Goal: Task Accomplishment & Management: Manage account settings

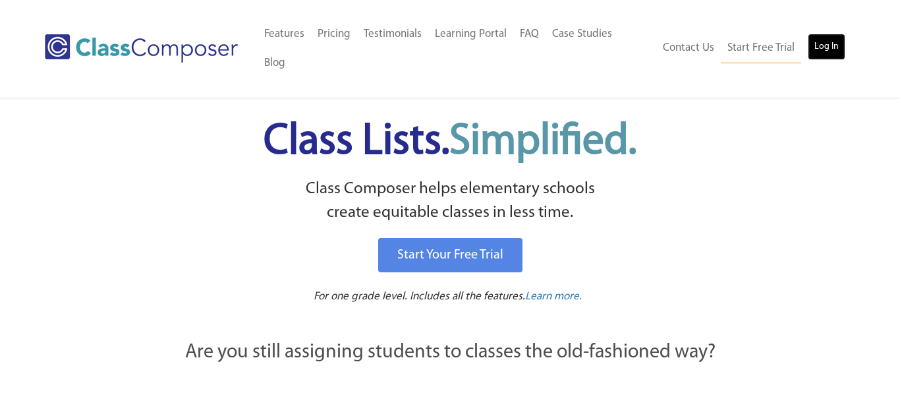
click at [818, 38] on link "Log In" at bounding box center [827, 47] width 38 height 26
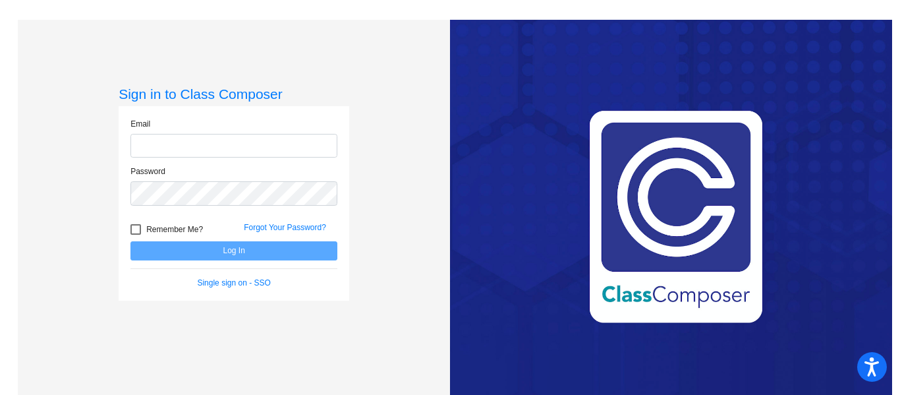
type input "[EMAIL_ADDRESS][PERSON_NAME][DOMAIN_NAME]"
click at [267, 140] on input "[EMAIL_ADDRESS][PERSON_NAME][DOMAIN_NAME]" at bounding box center [233, 146] width 207 height 24
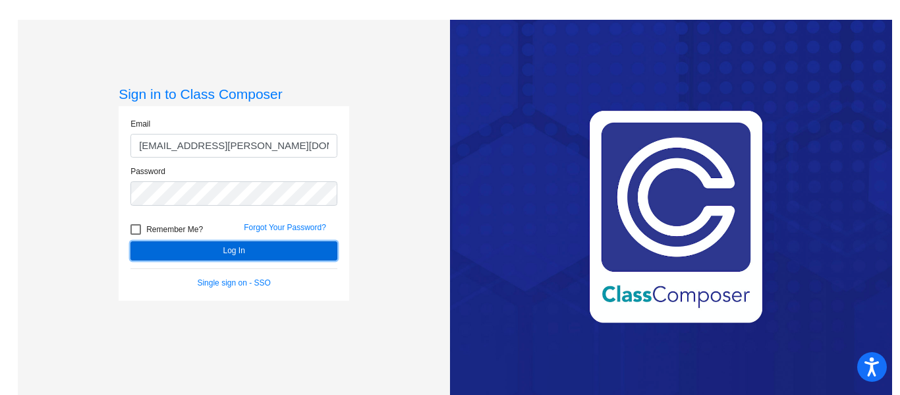
click at [182, 246] on button "Log In" at bounding box center [233, 250] width 207 height 19
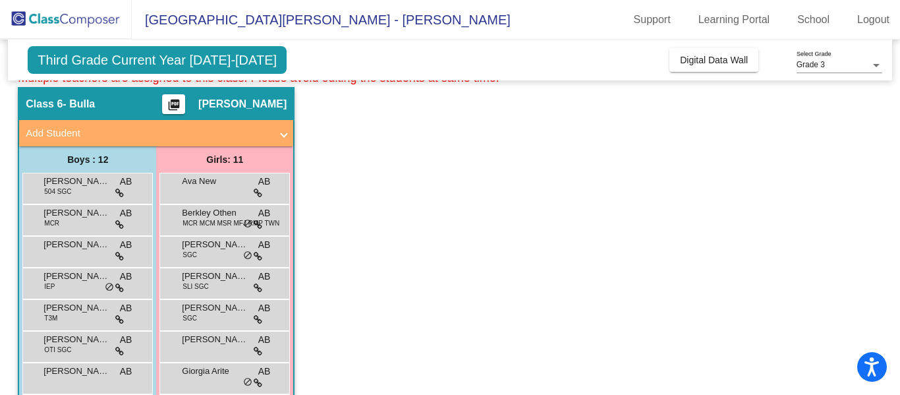
scroll to position [57, 0]
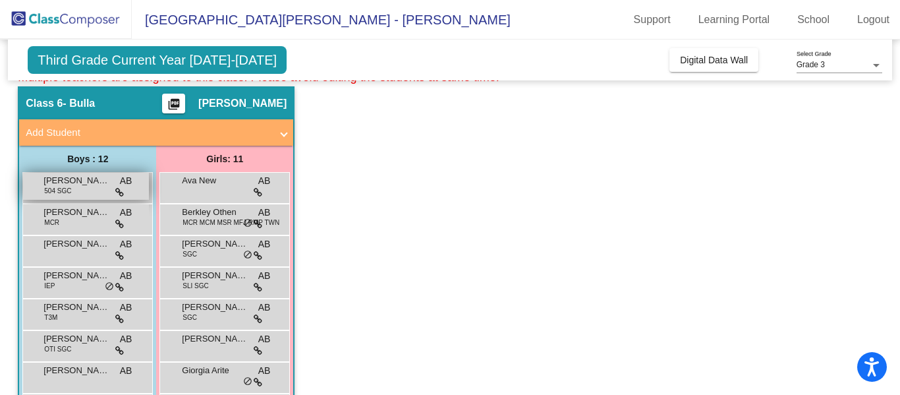
click at [65, 184] on span "[PERSON_NAME]" at bounding box center [76, 180] width 66 height 13
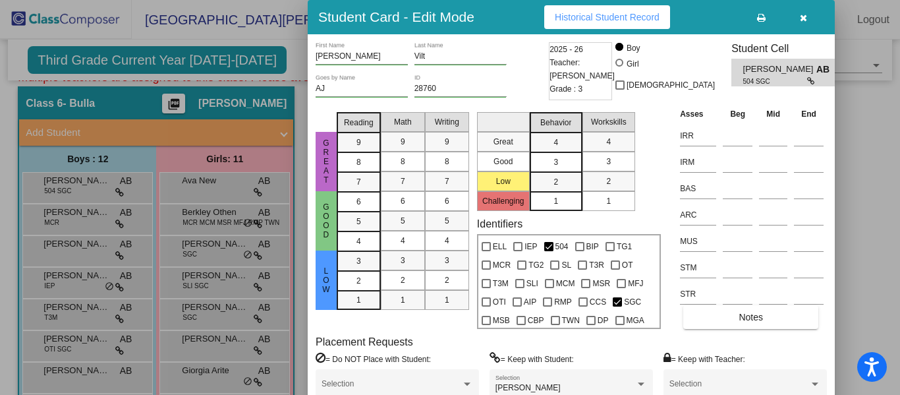
click at [395, 389] on span at bounding box center [392, 387] width 140 height 9
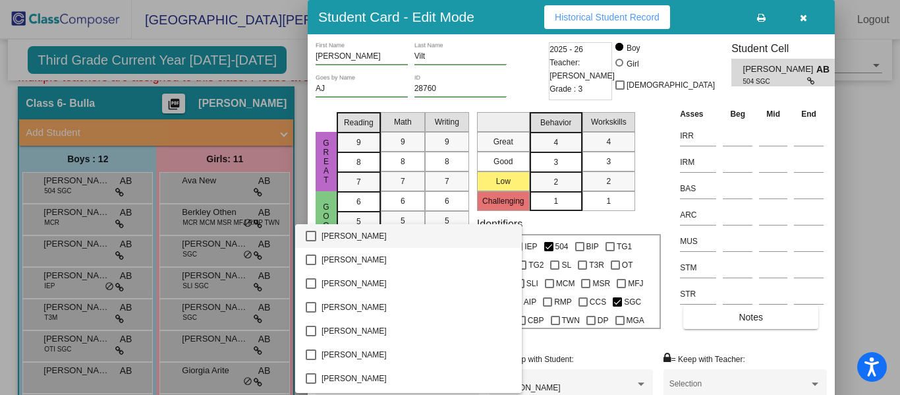
click at [530, 53] on div at bounding box center [450, 197] width 900 height 395
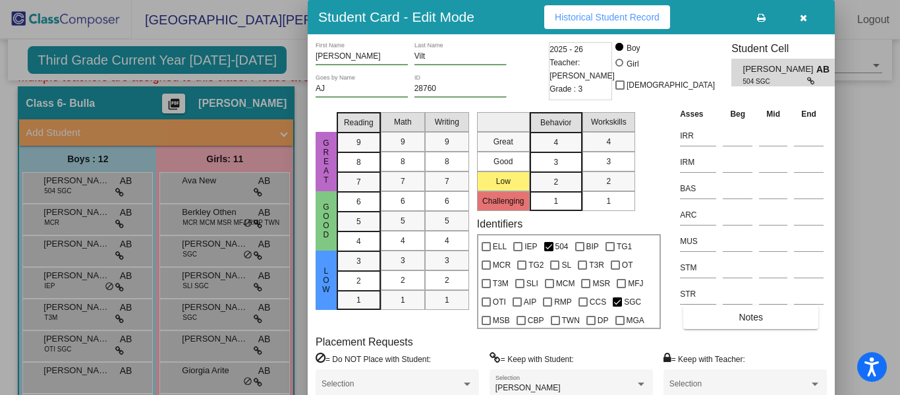
click at [530, 53] on div "[PERSON_NAME] First Name [PERSON_NAME] Last Name" at bounding box center [431, 58] width 230 height 32
click at [802, 18] on icon "button" at bounding box center [803, 17] width 7 height 9
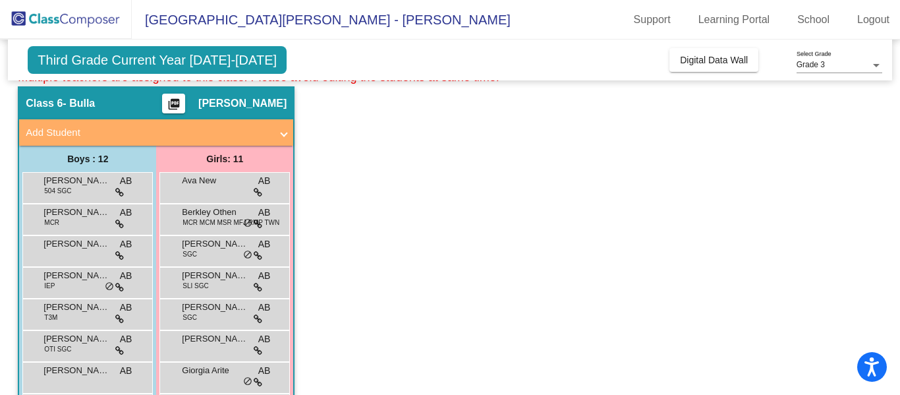
scroll to position [0, 0]
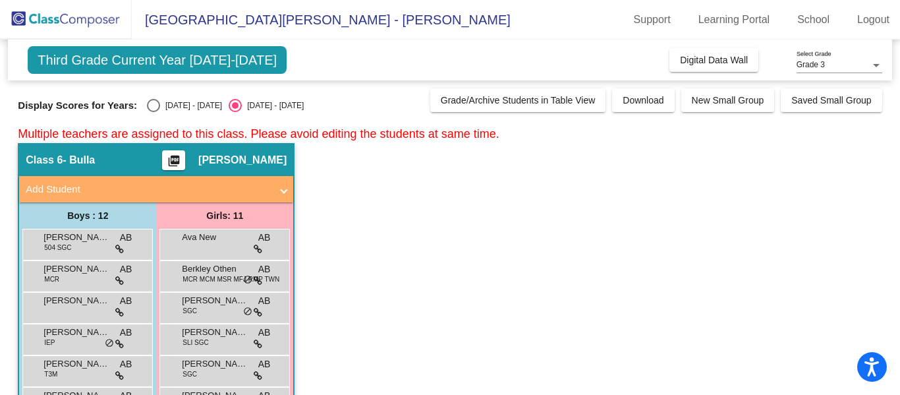
click at [148, 103] on div "Select an option" at bounding box center [153, 105] width 13 height 13
click at [153, 112] on input "[DATE] - [DATE]" at bounding box center [153, 112] width 1 height 1
radio input "true"
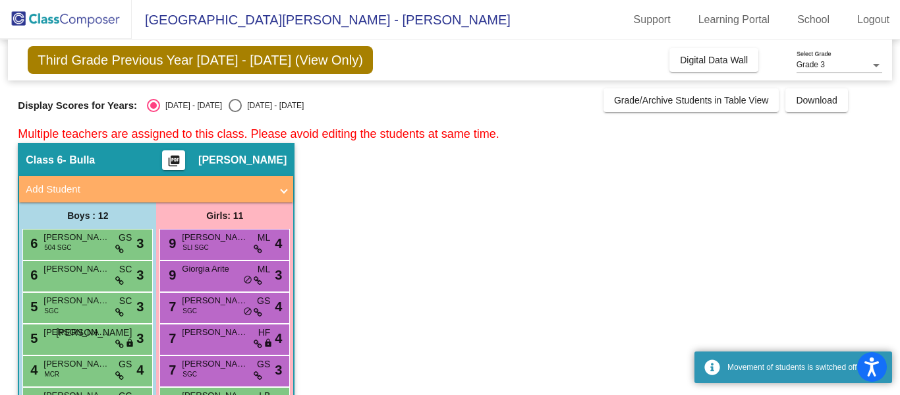
click at [229, 106] on div "Select an option" at bounding box center [235, 105] width 13 height 13
click at [235, 112] on input "[DATE] - [DATE]" at bounding box center [235, 112] width 1 height 1
radio input "true"
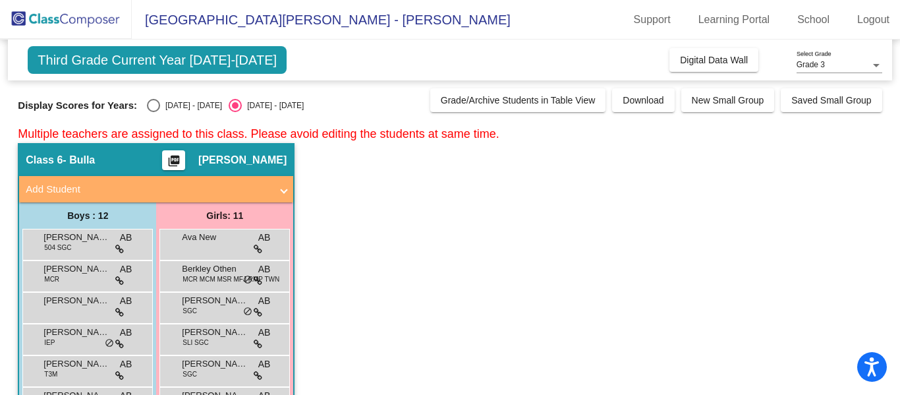
click at [160, 109] on div "[DATE] - [DATE]" at bounding box center [191, 105] width 62 height 12
click at [154, 112] on input "[DATE] - [DATE]" at bounding box center [153, 112] width 1 height 1
radio input "true"
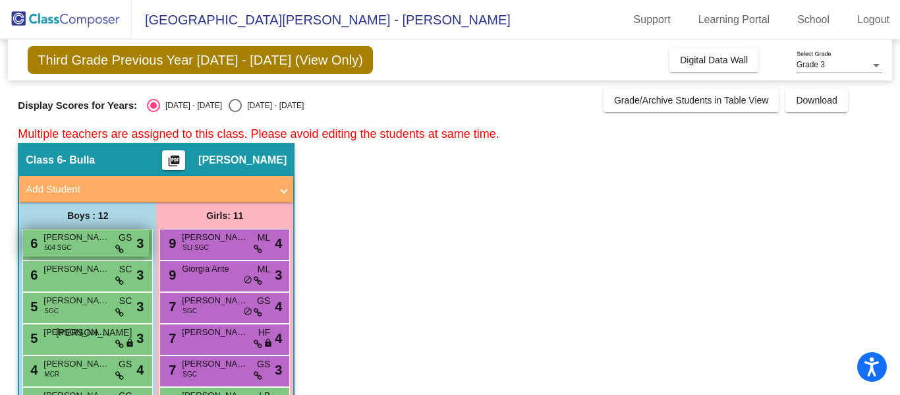
click at [110, 235] on div "6 [PERSON_NAME] 504 SGC GS lock do_not_disturb_alt 3" at bounding box center [86, 242] width 126 height 27
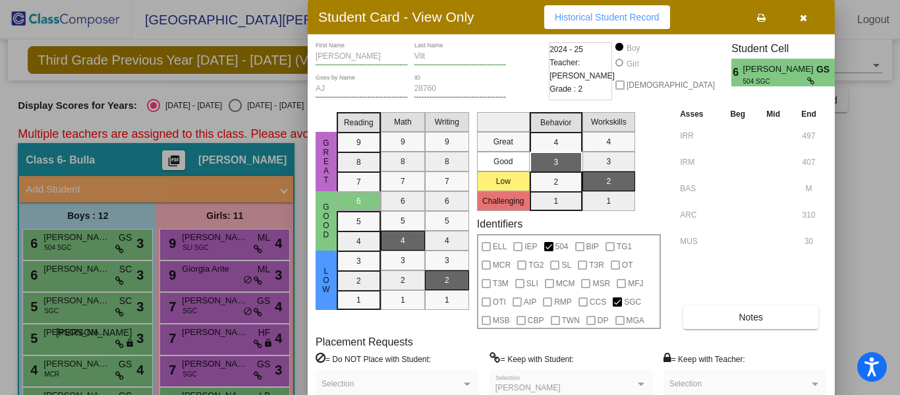
click at [802, 18] on icon "button" at bounding box center [803, 17] width 7 height 9
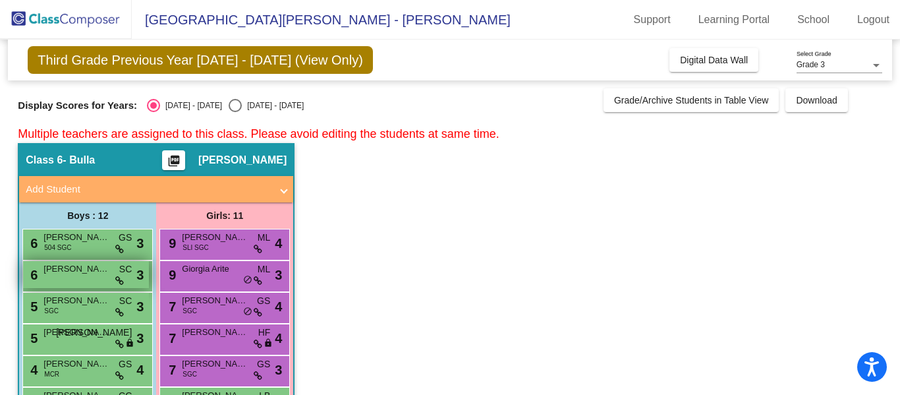
click at [103, 278] on div "6 [PERSON_NAME] SC lock do_not_disturb_alt 3" at bounding box center [86, 274] width 126 height 27
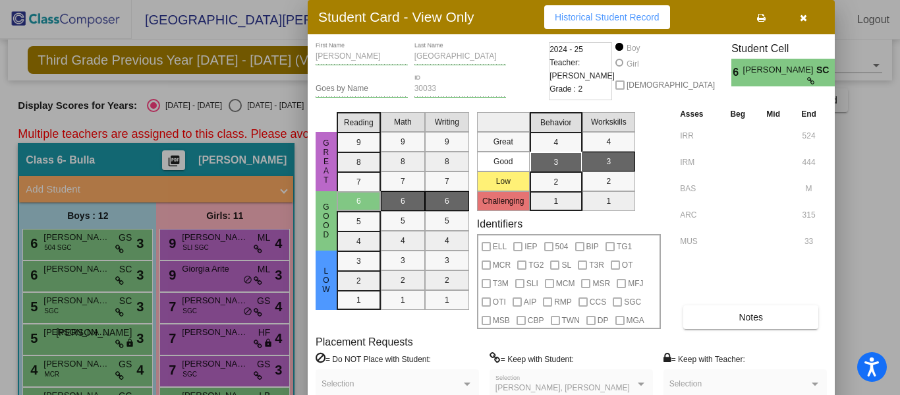
click at [806, 16] on icon "button" at bounding box center [803, 17] width 7 height 9
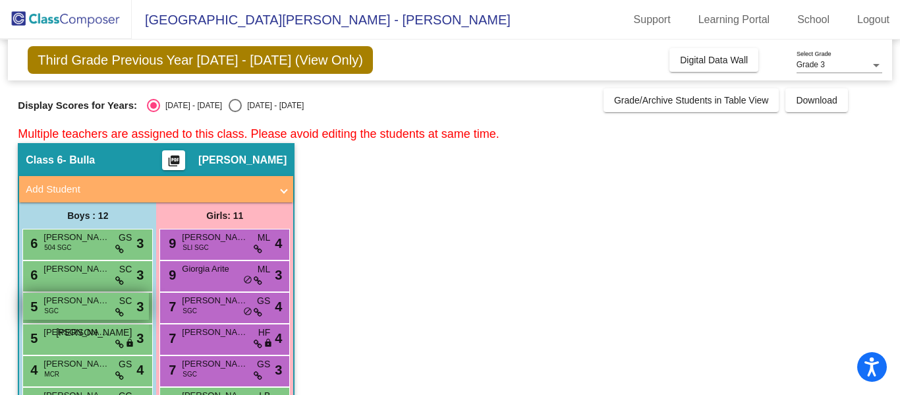
click at [90, 308] on div "5 [PERSON_NAME] SGC SC lock do_not_disturb_alt 3" at bounding box center [86, 306] width 126 height 27
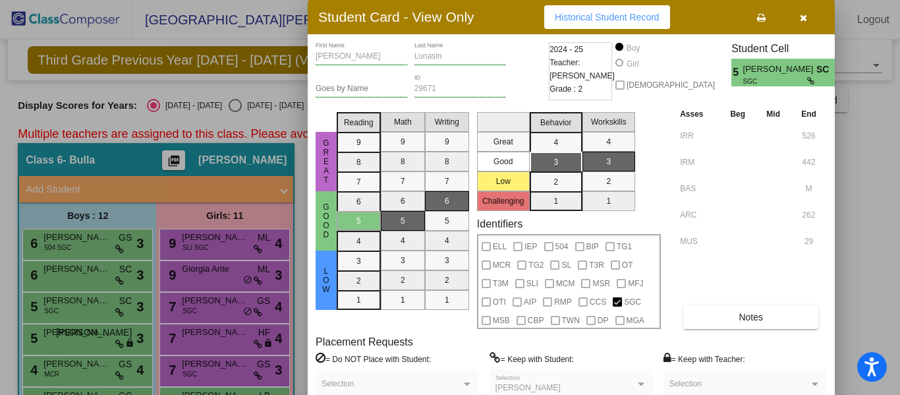
click at [808, 18] on button "button" at bounding box center [803, 17] width 42 height 24
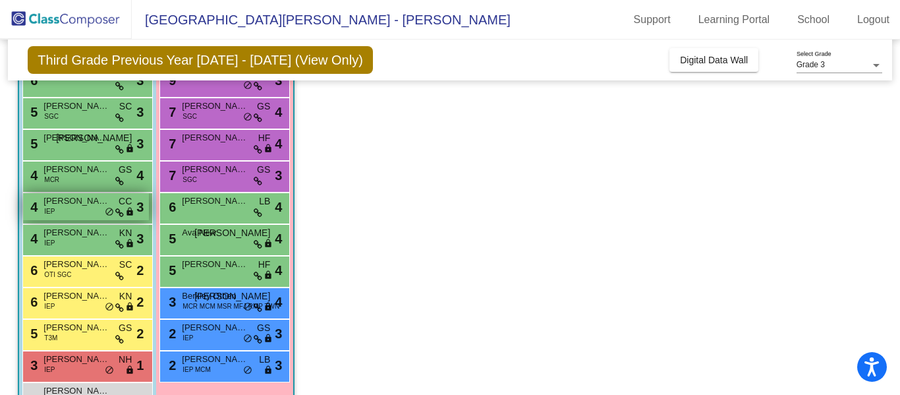
scroll to position [195, 0]
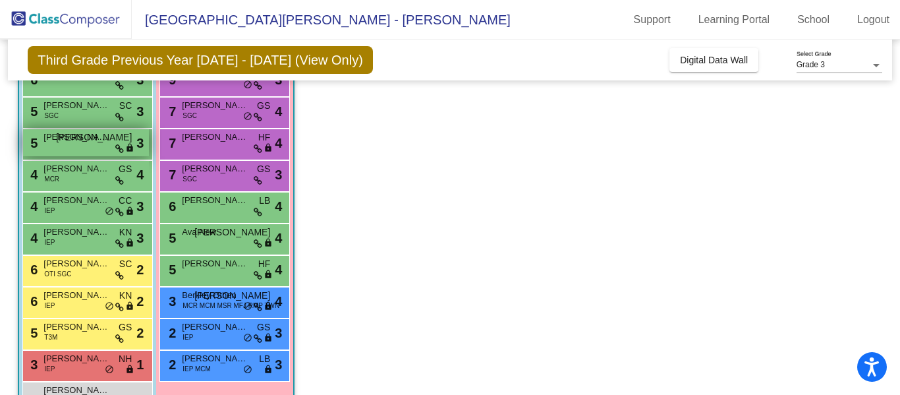
click at [84, 146] on div "5 [PERSON_NAME] [PERSON_NAME] lock do_not_disturb_alt 3" at bounding box center [86, 142] width 126 height 27
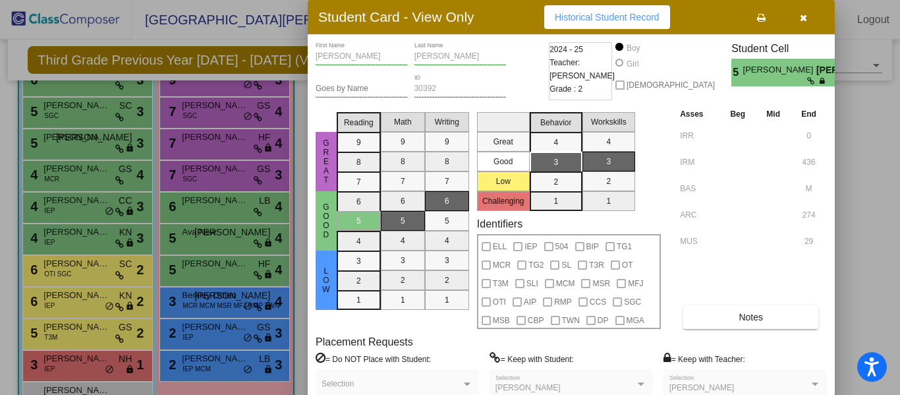
click at [805, 19] on icon "button" at bounding box center [803, 17] width 7 height 9
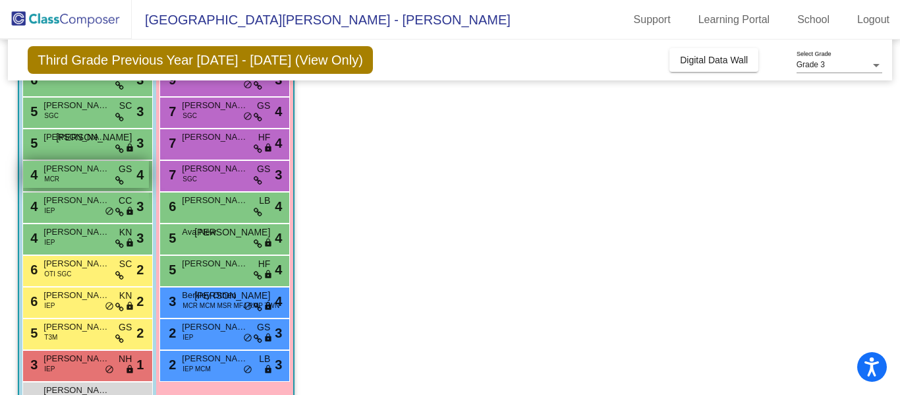
click at [78, 168] on span "[PERSON_NAME]" at bounding box center [76, 168] width 66 height 13
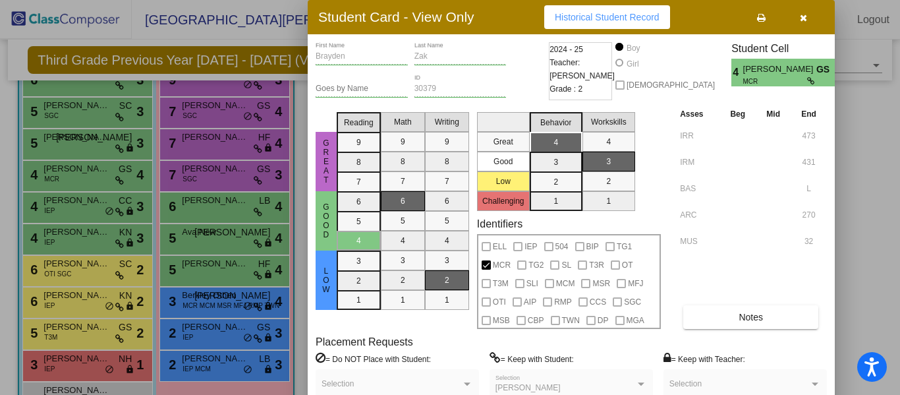
click at [800, 25] on button "button" at bounding box center [803, 17] width 42 height 24
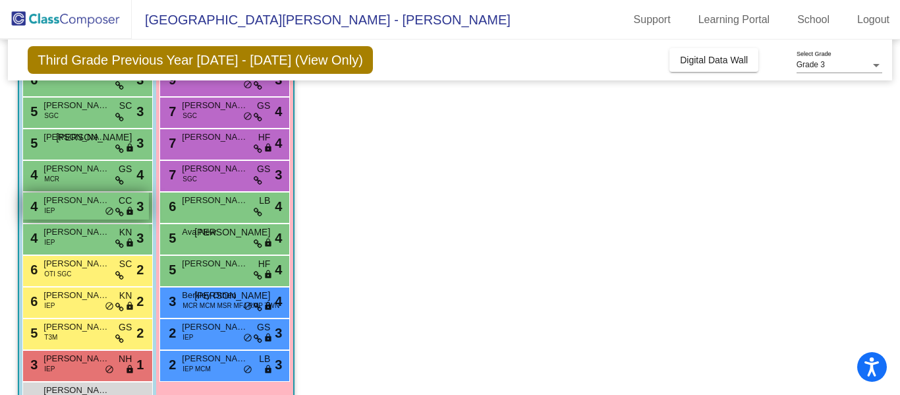
click at [61, 203] on span "[PERSON_NAME]" at bounding box center [76, 200] width 66 height 13
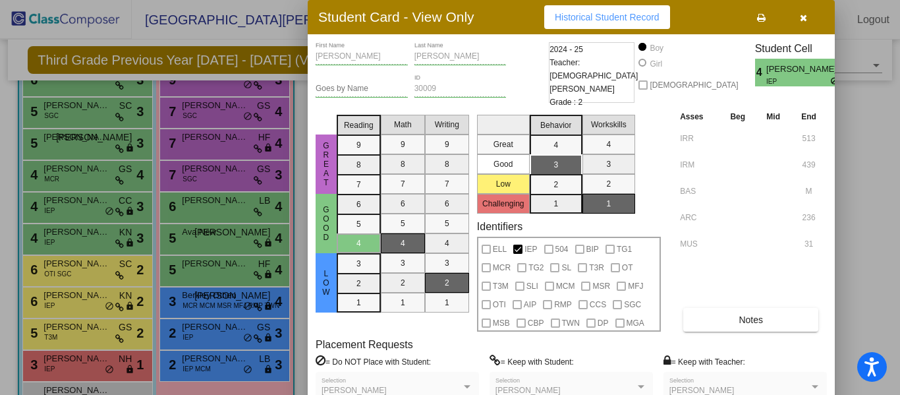
click at [806, 22] on button "button" at bounding box center [803, 17] width 42 height 24
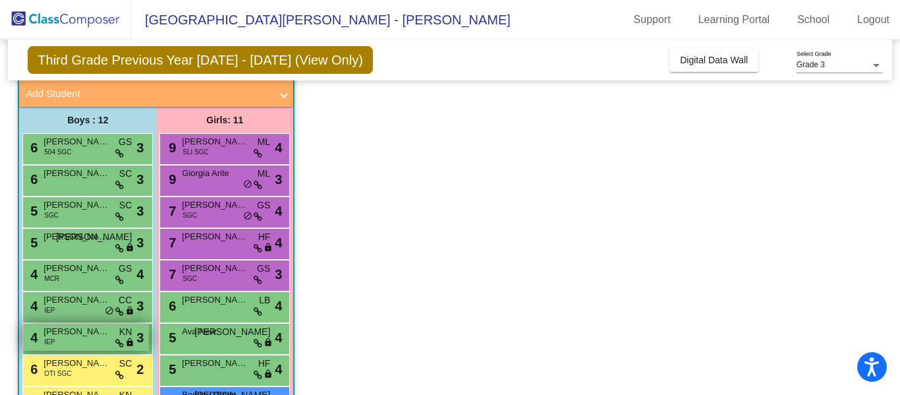
scroll to position [93, 0]
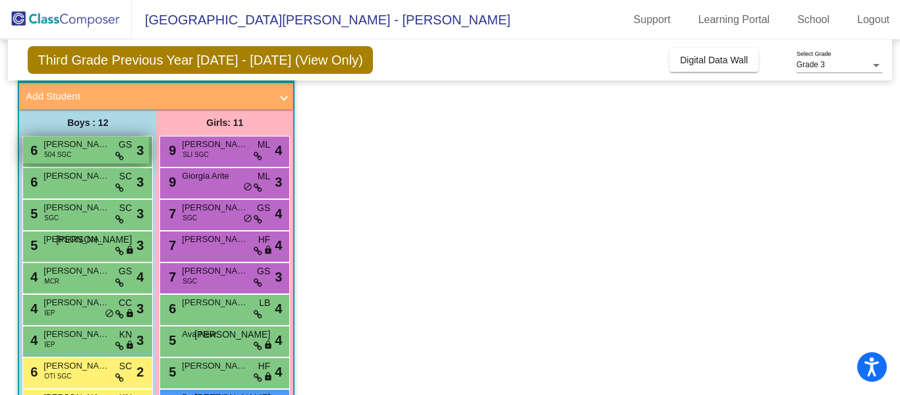
click at [78, 146] on span "[PERSON_NAME]" at bounding box center [76, 144] width 66 height 13
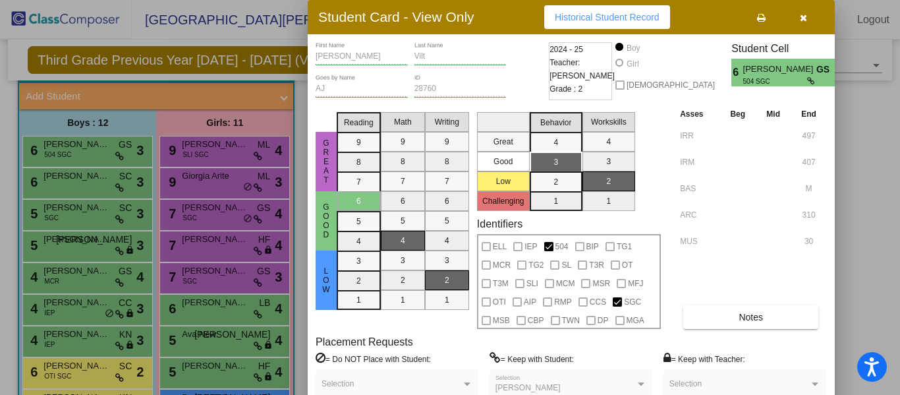
click at [802, 24] on button "button" at bounding box center [803, 17] width 42 height 24
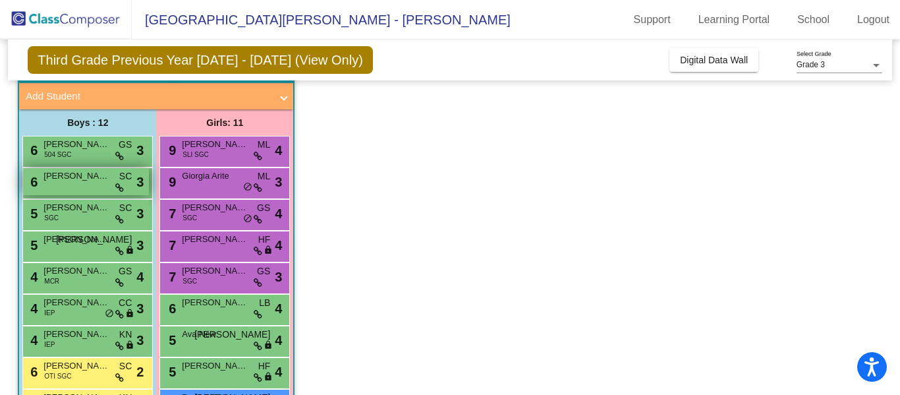
click at [52, 181] on span "[PERSON_NAME]" at bounding box center [76, 175] width 66 height 13
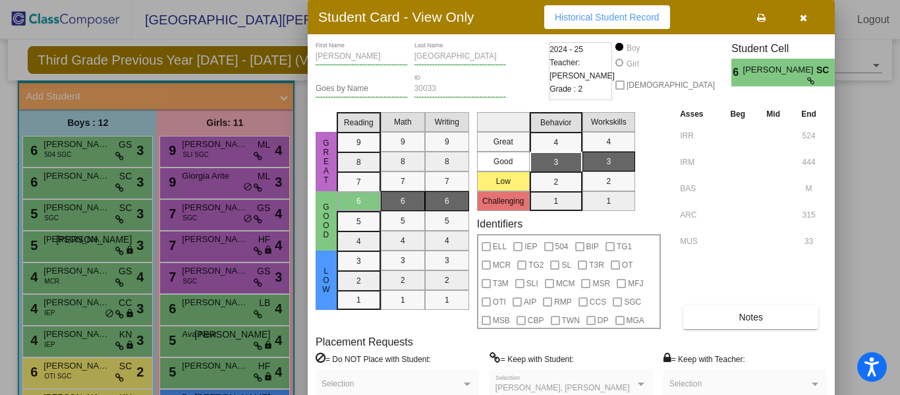
click at [807, 14] on button "button" at bounding box center [803, 17] width 42 height 24
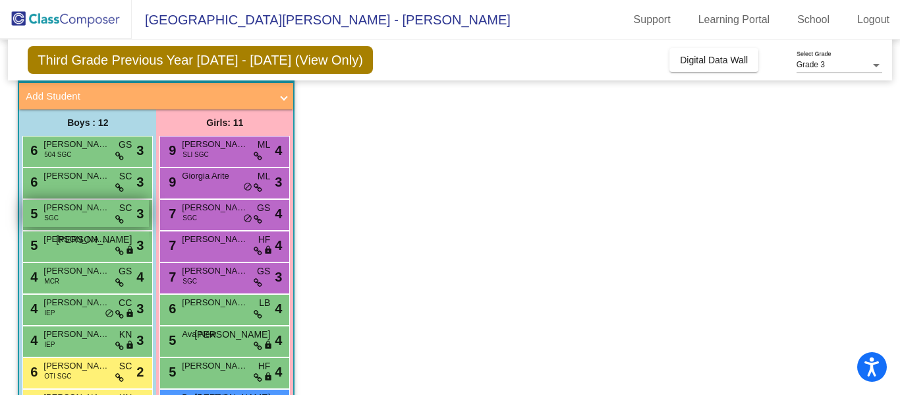
click at [55, 204] on span "[PERSON_NAME]" at bounding box center [76, 207] width 66 height 13
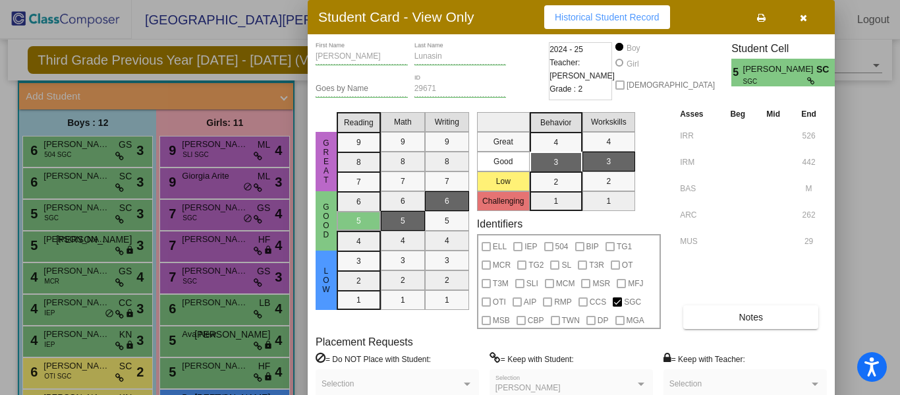
click at [802, 26] on button "button" at bounding box center [803, 17] width 42 height 24
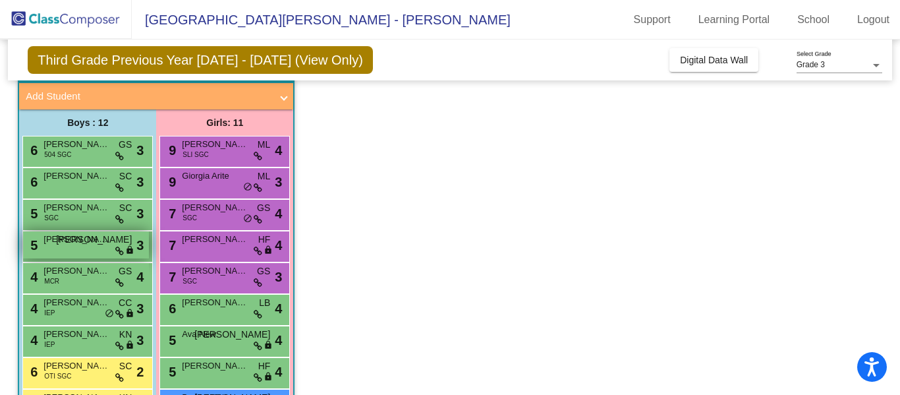
click at [88, 242] on span "[PERSON_NAME] [PERSON_NAME]" at bounding box center [76, 239] width 66 height 13
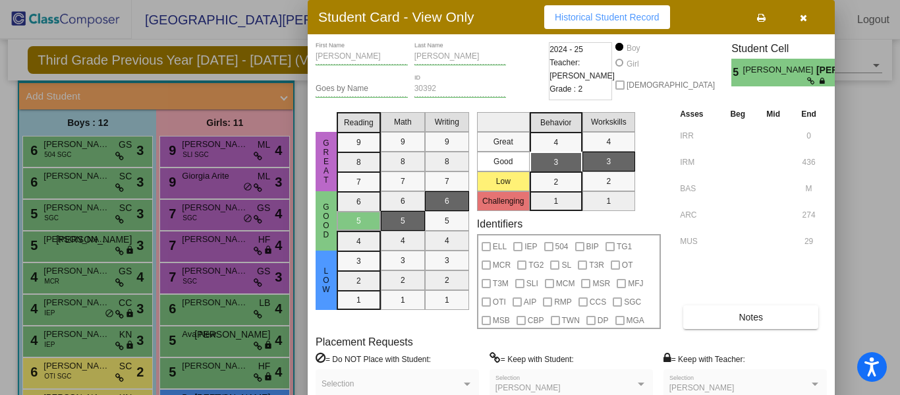
click at [803, 17] on icon "button" at bounding box center [803, 17] width 7 height 9
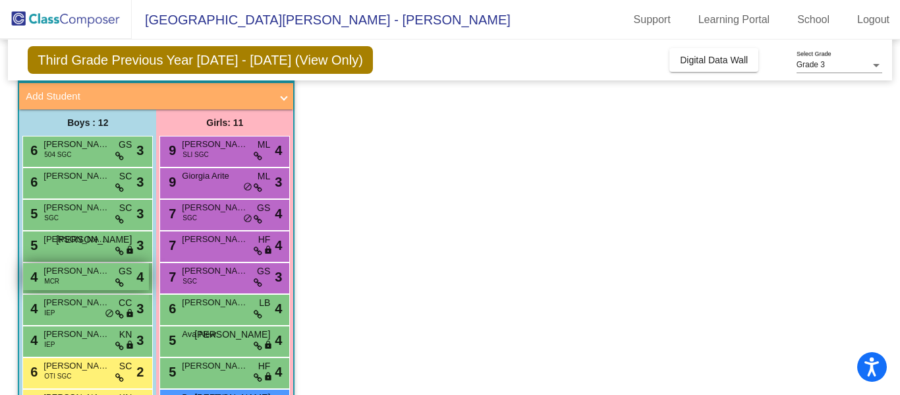
click at [74, 275] on span "[PERSON_NAME]" at bounding box center [76, 270] width 66 height 13
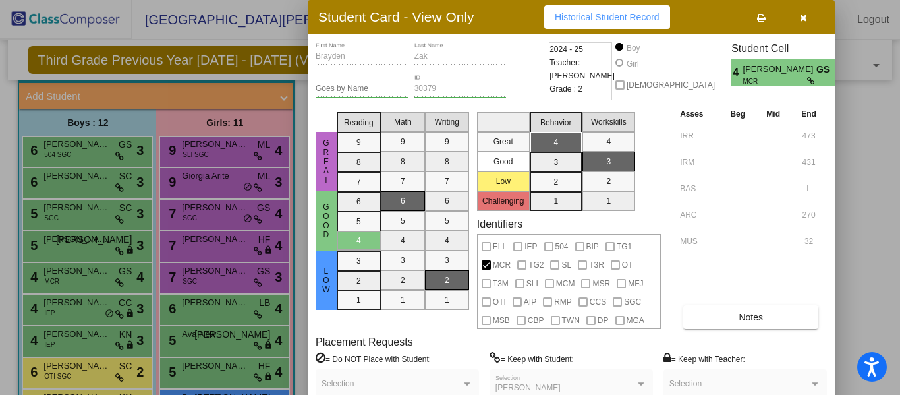
click at [802, 22] on icon "button" at bounding box center [803, 17] width 7 height 9
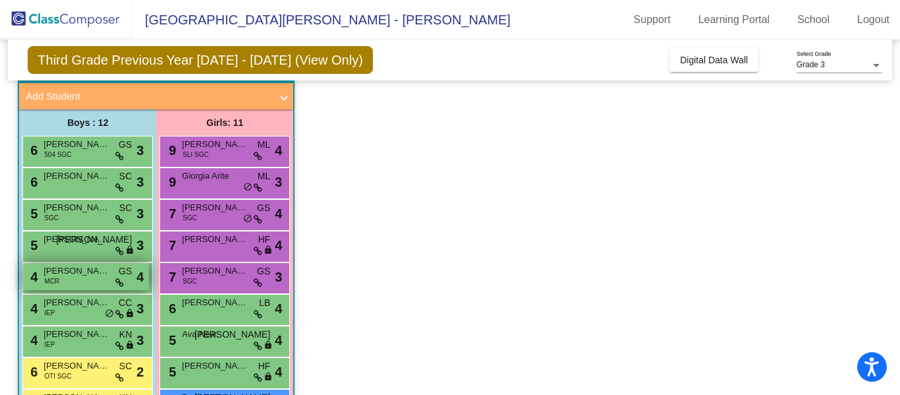
click at [116, 278] on icon at bounding box center [119, 282] width 9 height 9
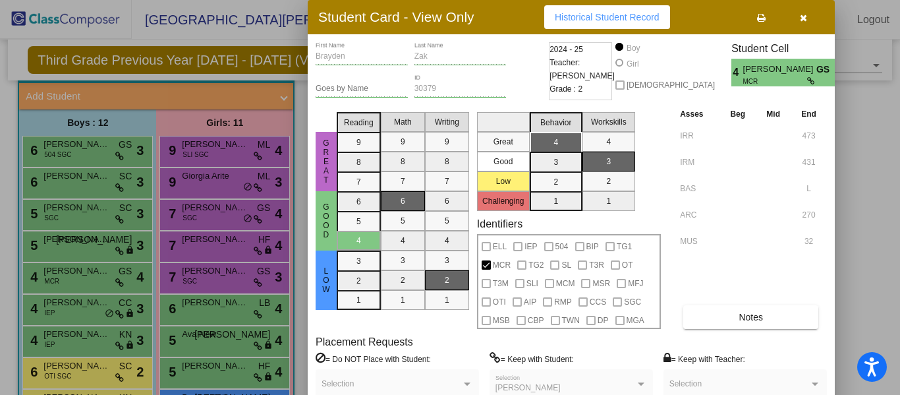
click at [804, 19] on icon "button" at bounding box center [803, 17] width 7 height 9
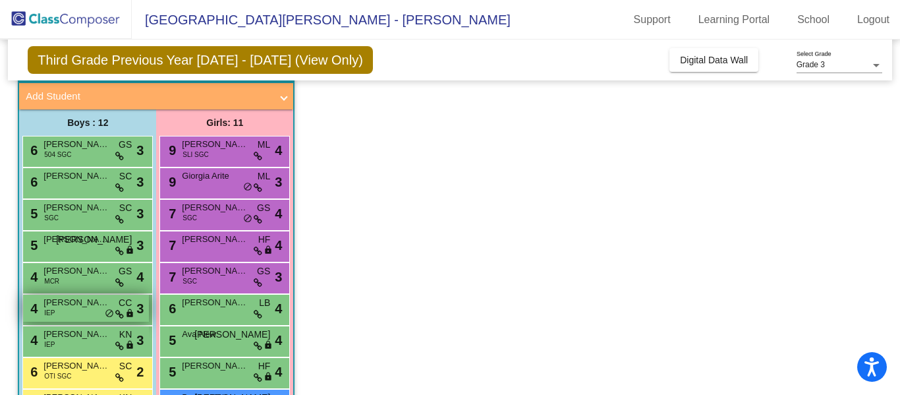
click at [55, 302] on span "[PERSON_NAME]" at bounding box center [76, 302] width 66 height 13
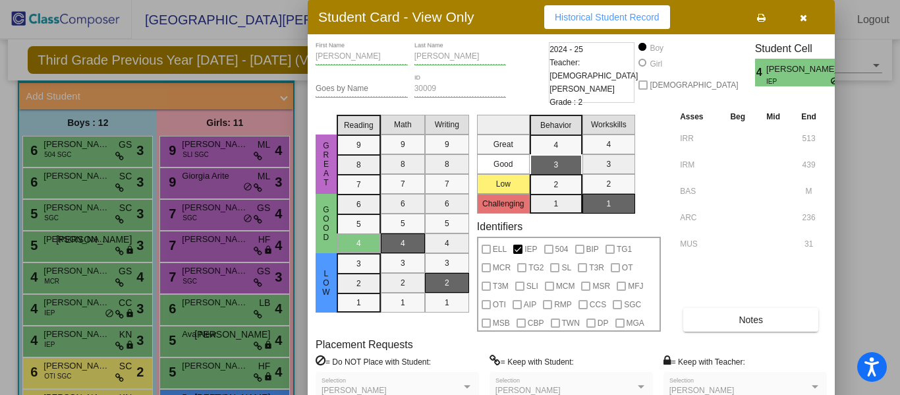
click at [798, 17] on button "button" at bounding box center [803, 17] width 42 height 24
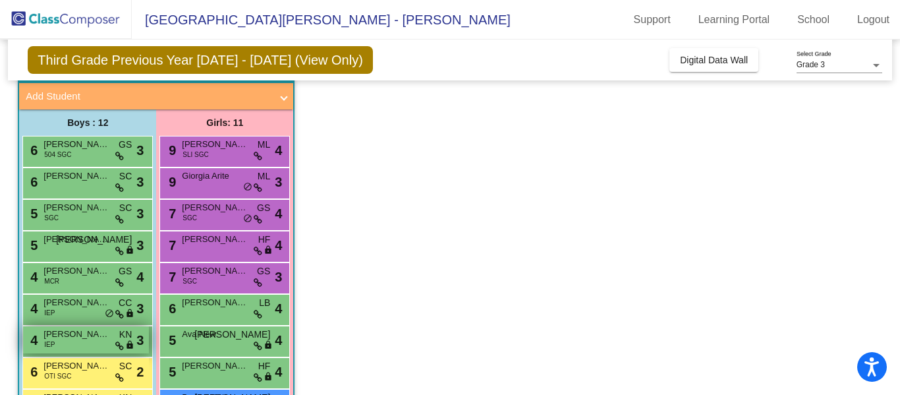
click at [90, 334] on span "[PERSON_NAME]" at bounding box center [76, 333] width 66 height 13
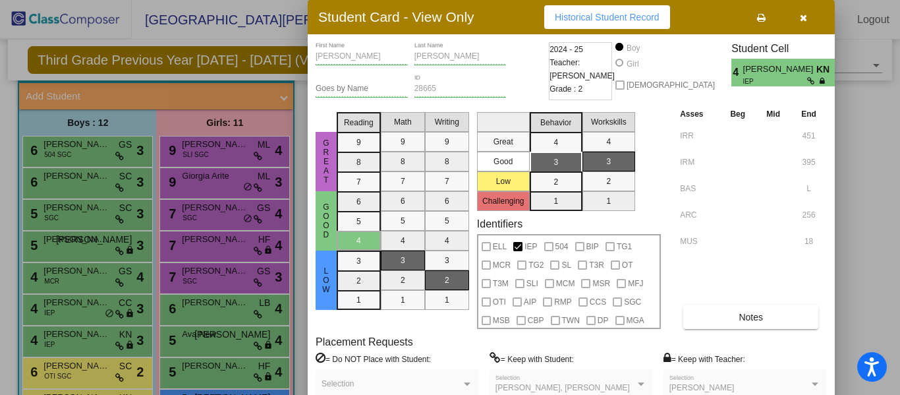
click at [803, 17] on icon "button" at bounding box center [803, 17] width 7 height 9
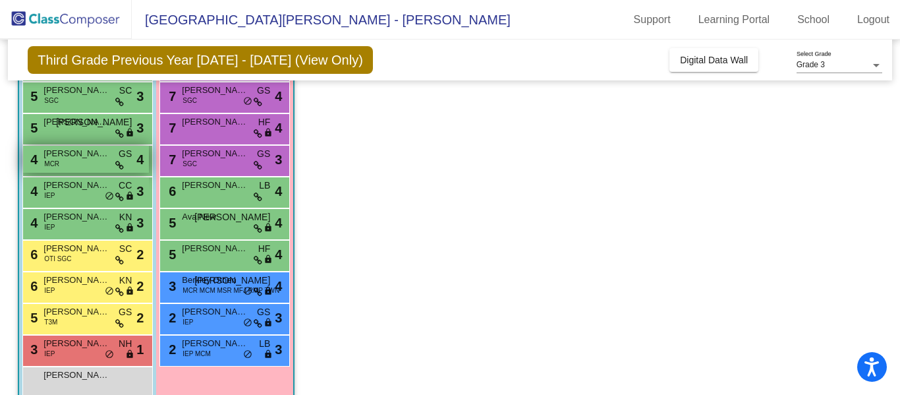
scroll to position [235, 0]
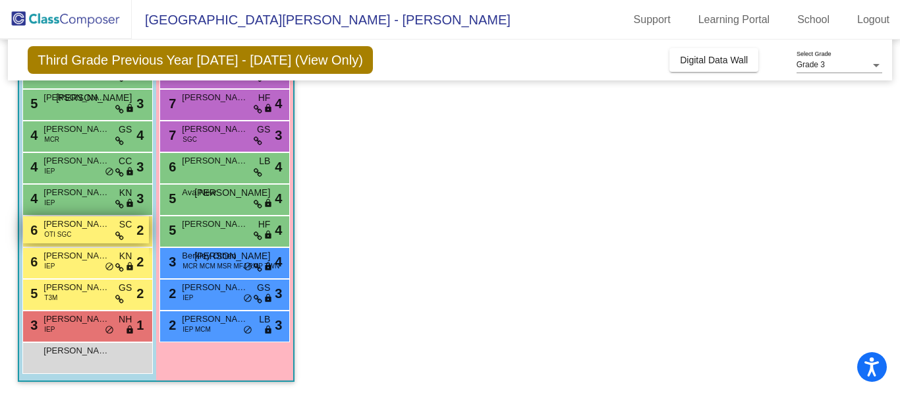
click at [75, 235] on div "6 [PERSON_NAME] OTI SGC SC lock do_not_disturb_alt 2" at bounding box center [86, 229] width 126 height 27
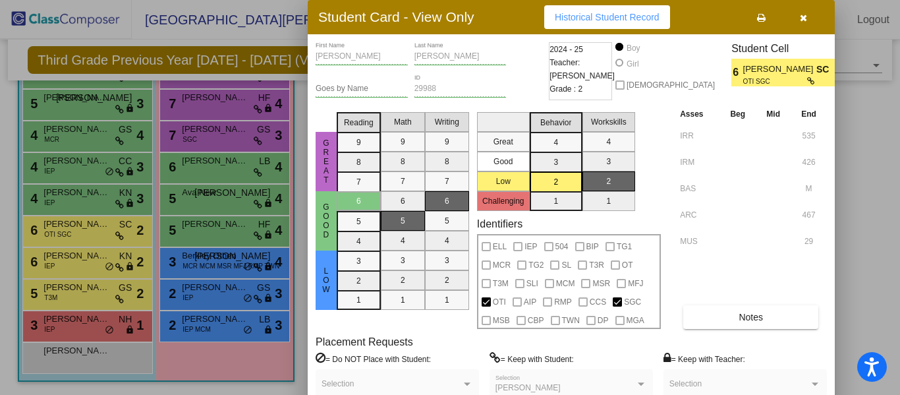
click at [796, 18] on button "button" at bounding box center [803, 17] width 42 height 24
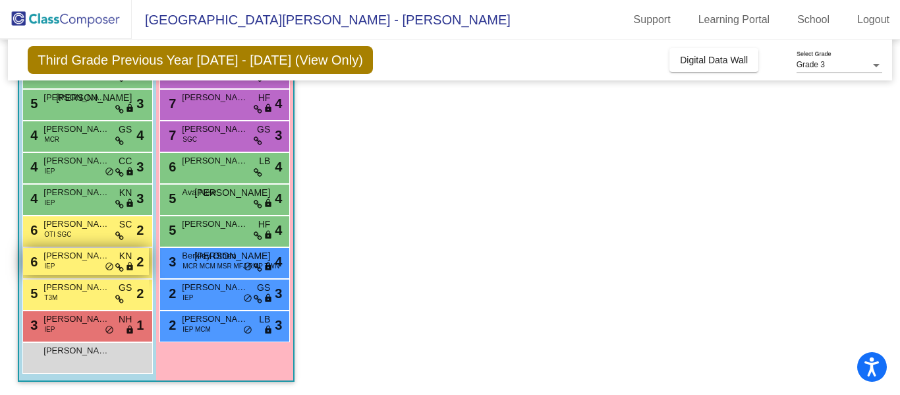
click at [80, 266] on div "6 [PERSON_NAME] IEP KN lock do_not_disturb_alt 2" at bounding box center [86, 261] width 126 height 27
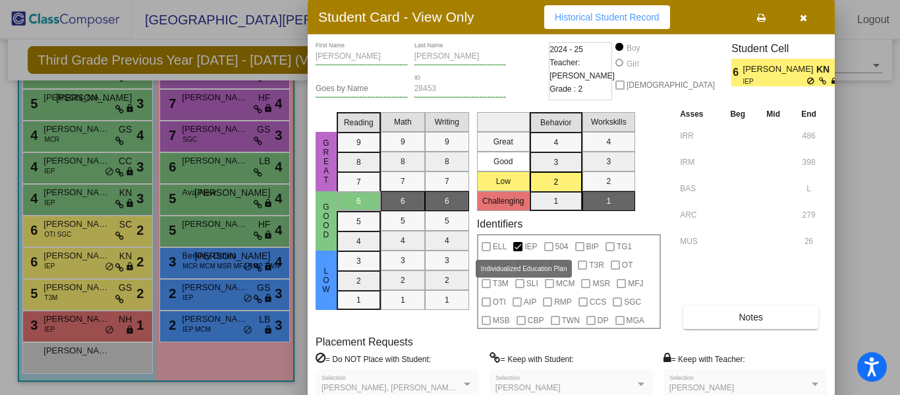
click at [526, 244] on span "IEP" at bounding box center [530, 247] width 13 height 16
click at [802, 18] on icon "button" at bounding box center [803, 17] width 7 height 9
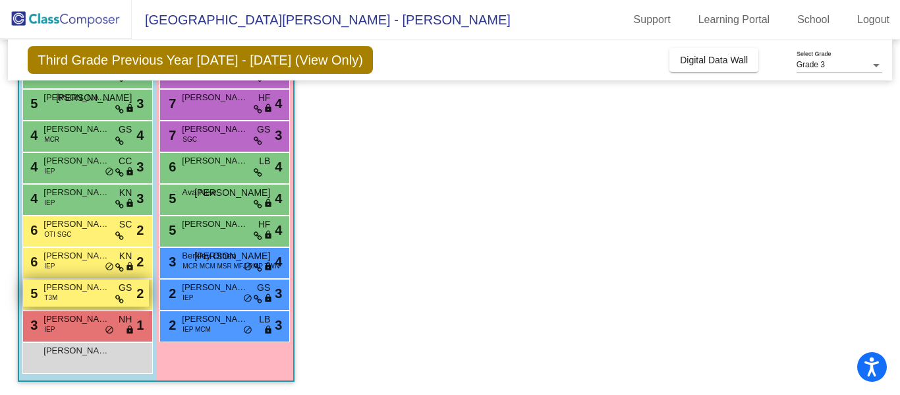
click at [81, 290] on span "[PERSON_NAME]" at bounding box center [76, 287] width 66 height 13
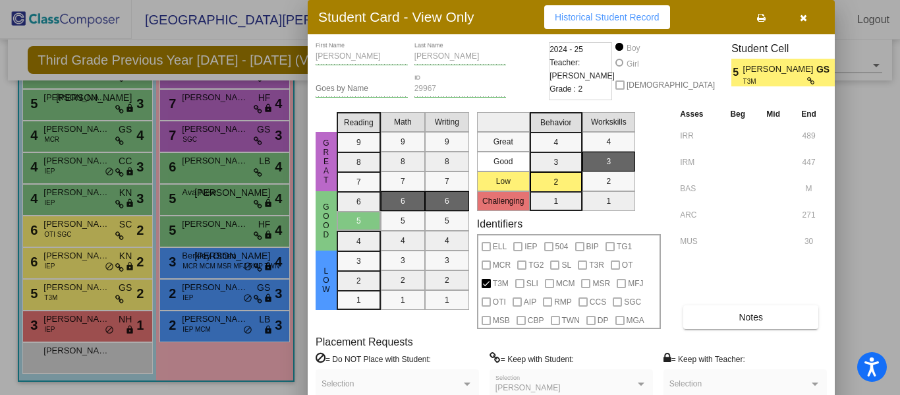
click at [211, 246] on div at bounding box center [450, 197] width 900 height 395
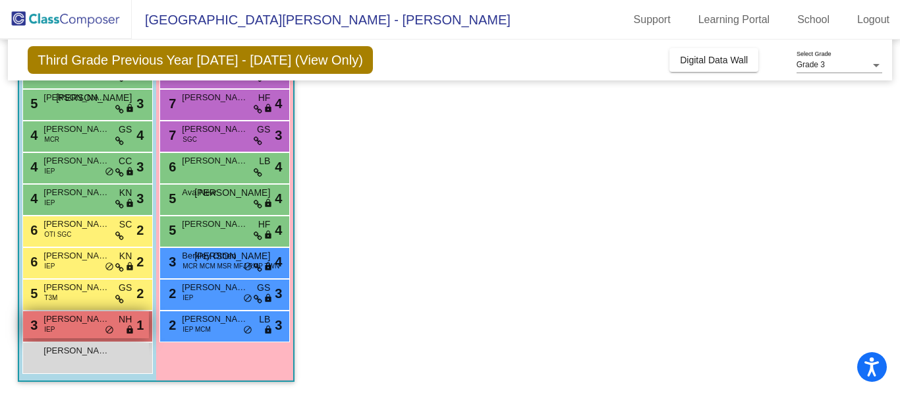
click at [78, 327] on div "3 [PERSON_NAME] IEP NH lock do_not_disturb_alt 1" at bounding box center [86, 324] width 126 height 27
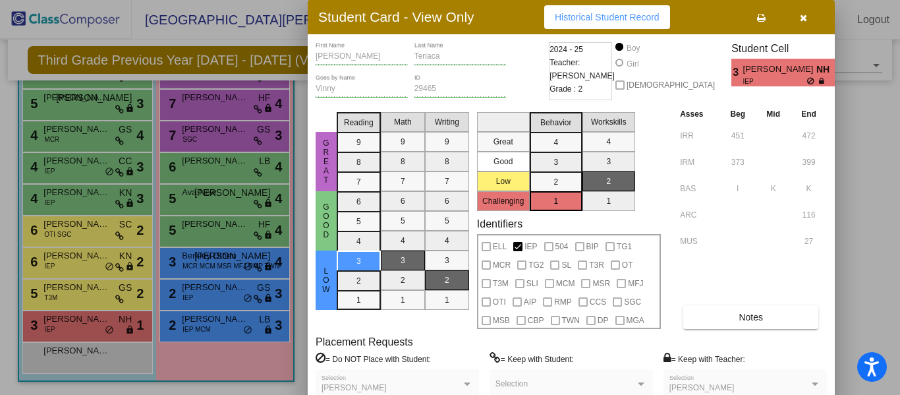
click at [810, 16] on button "button" at bounding box center [803, 17] width 42 height 24
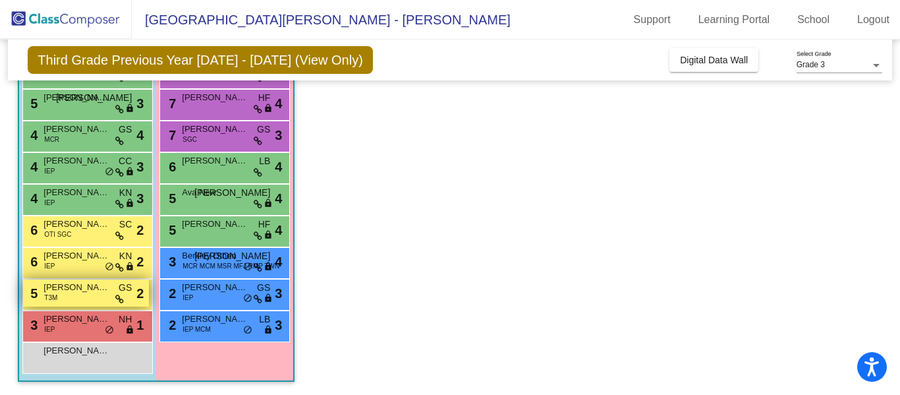
click at [42, 287] on div "5 [PERSON_NAME] T3M GS lock do_not_disturb_alt 2" at bounding box center [86, 292] width 126 height 27
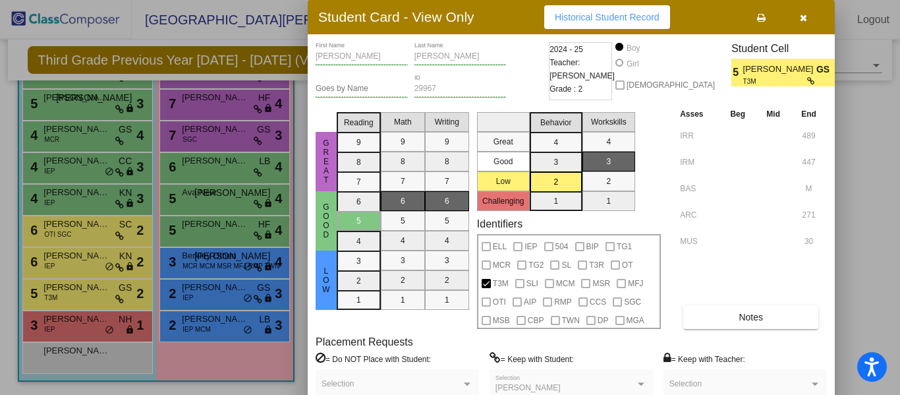
click at [802, 16] on icon "button" at bounding box center [803, 17] width 7 height 9
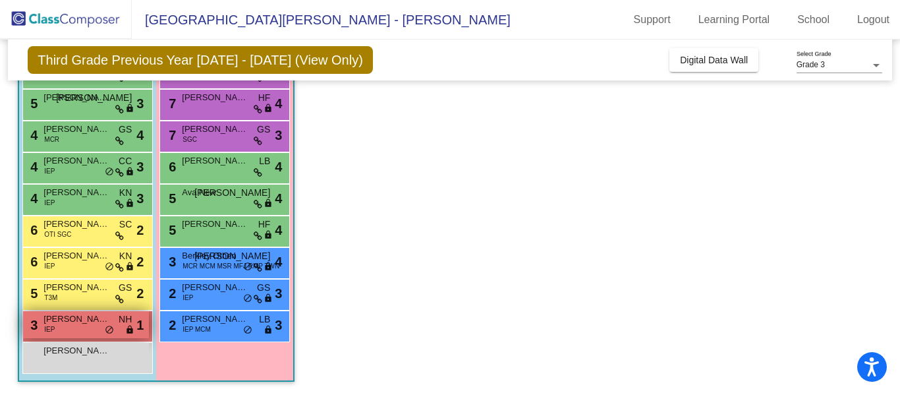
click at [70, 325] on span "[PERSON_NAME]" at bounding box center [76, 318] width 66 height 13
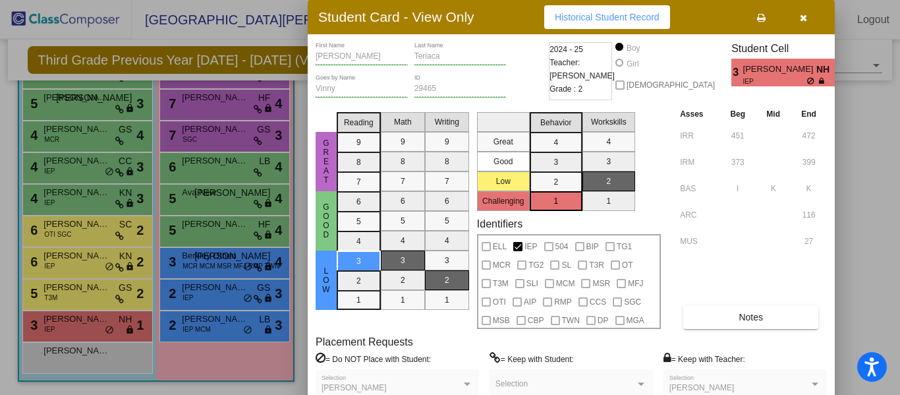
click at [802, 18] on icon "button" at bounding box center [803, 17] width 7 height 9
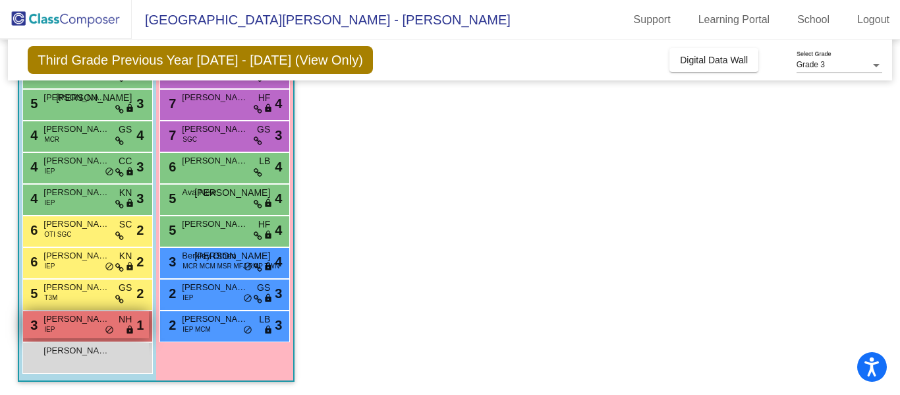
click at [100, 327] on div "3 [PERSON_NAME] IEP NH lock do_not_disturb_alt 1" at bounding box center [86, 324] width 126 height 27
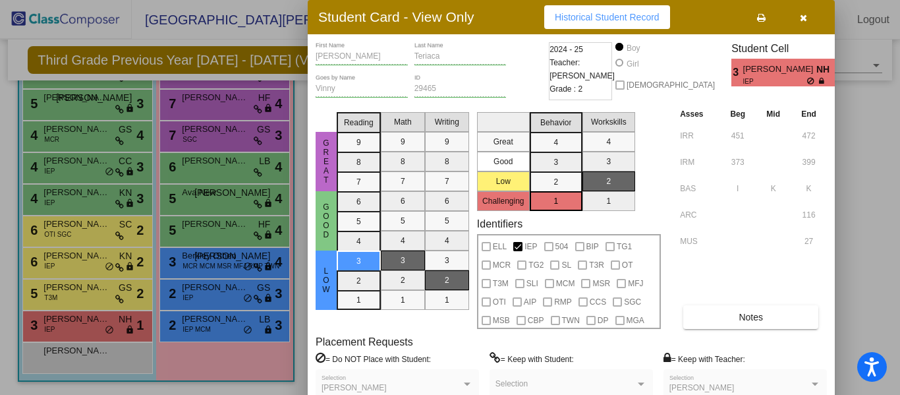
click at [161, 261] on div at bounding box center [450, 197] width 900 height 395
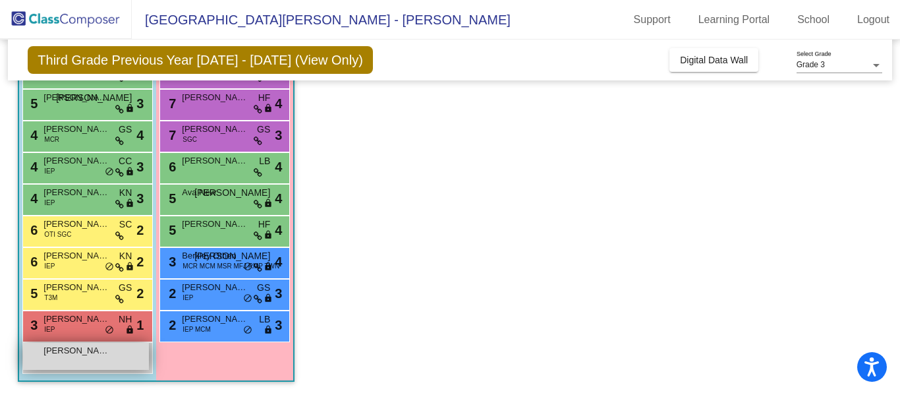
click at [88, 354] on span "[PERSON_NAME]" at bounding box center [76, 350] width 66 height 13
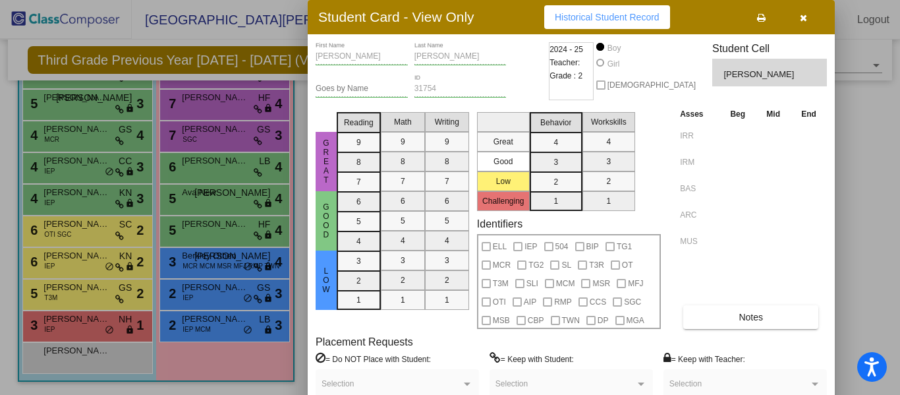
click at [797, 18] on button "button" at bounding box center [803, 17] width 42 height 24
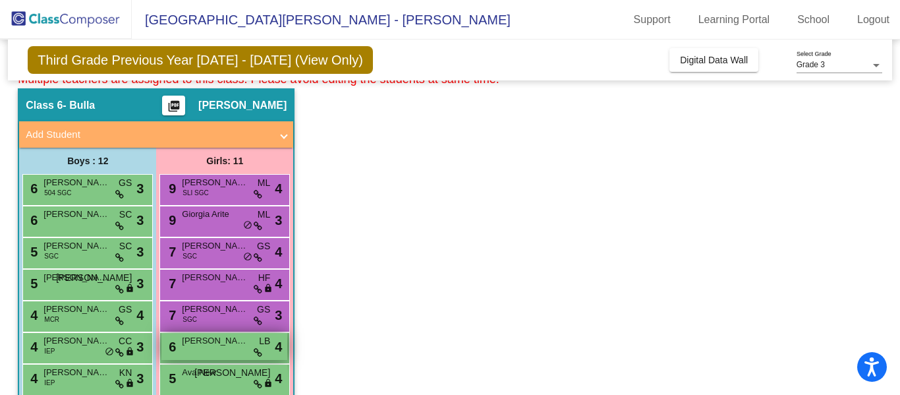
scroll to position [49, 0]
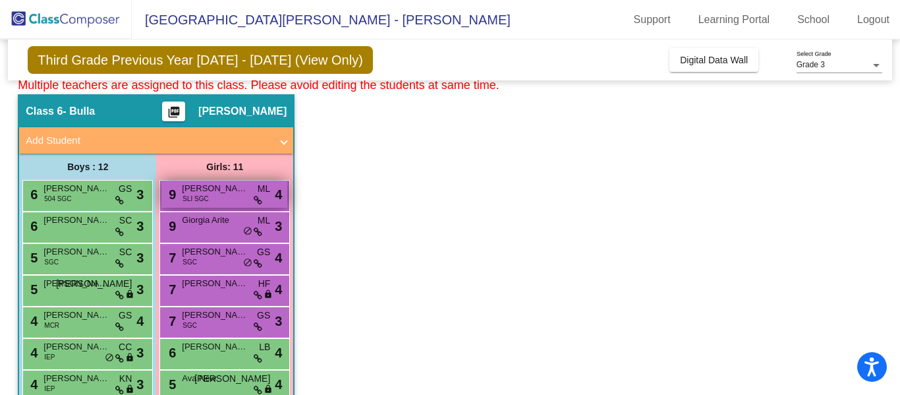
click at [228, 195] on div "9 [PERSON_NAME] SLI SGC ML lock do_not_disturb_alt 4" at bounding box center [224, 194] width 126 height 27
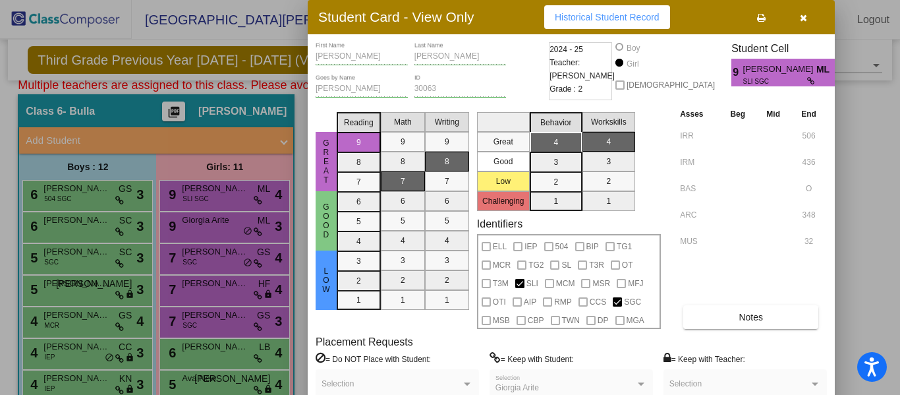
click at [136, 108] on div at bounding box center [450, 197] width 900 height 395
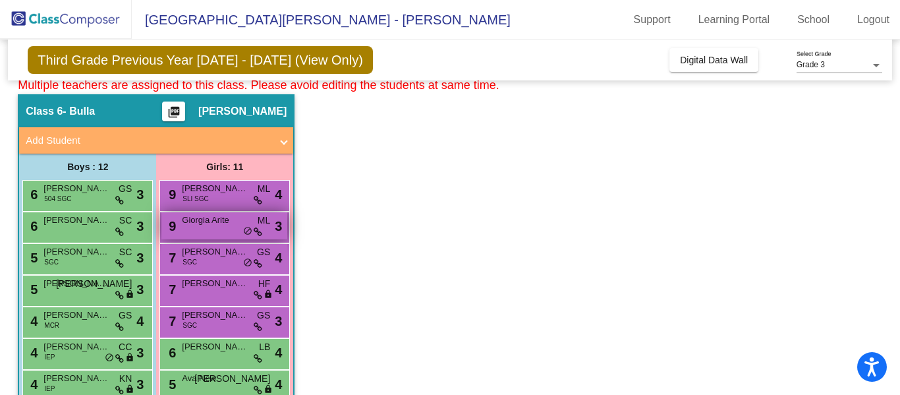
click at [200, 227] on div "9 Giorgia [PERSON_NAME] lock do_not_disturb_alt 3" at bounding box center [224, 225] width 126 height 27
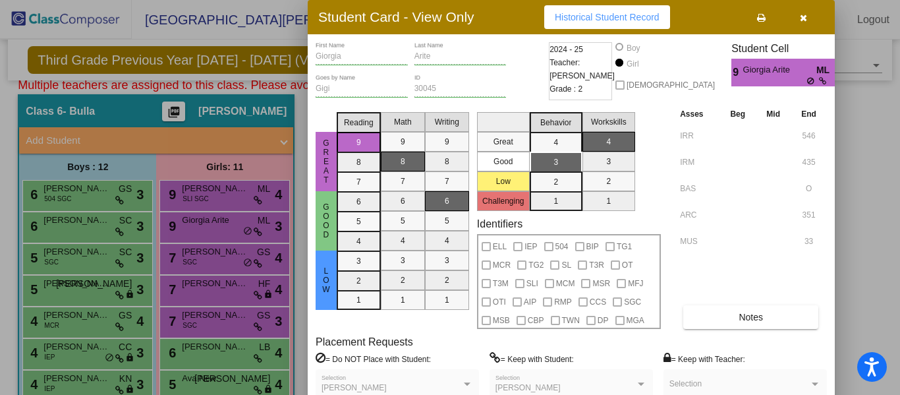
click at [207, 165] on div at bounding box center [450, 197] width 900 height 395
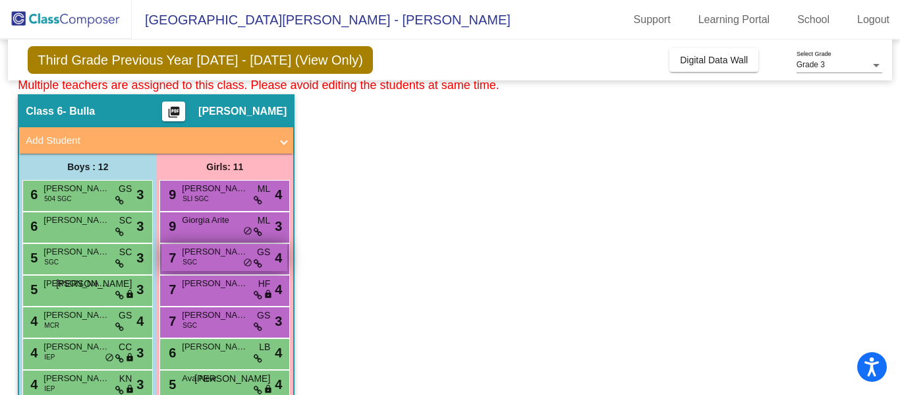
click at [212, 257] on span "[PERSON_NAME]" at bounding box center [215, 251] width 66 height 13
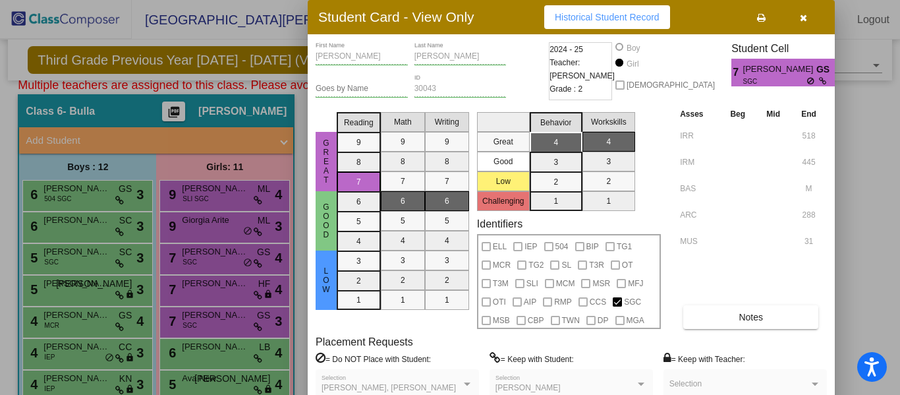
click at [199, 289] on div at bounding box center [450, 197] width 900 height 395
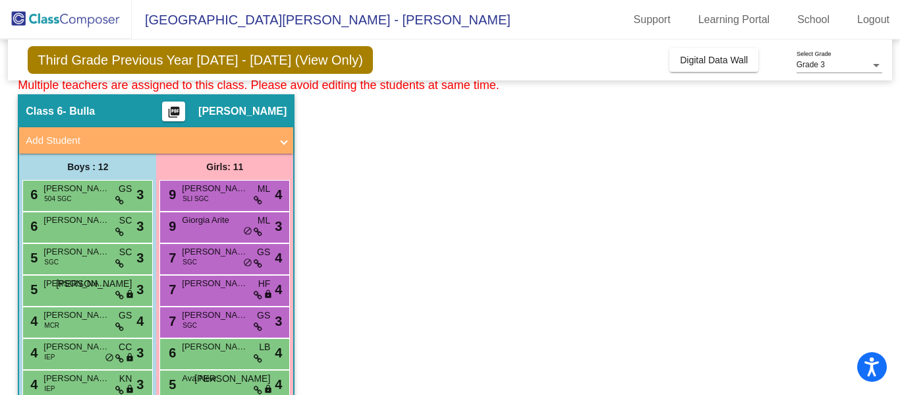
click at [199, 289] on span "[PERSON_NAME]" at bounding box center [215, 283] width 66 height 13
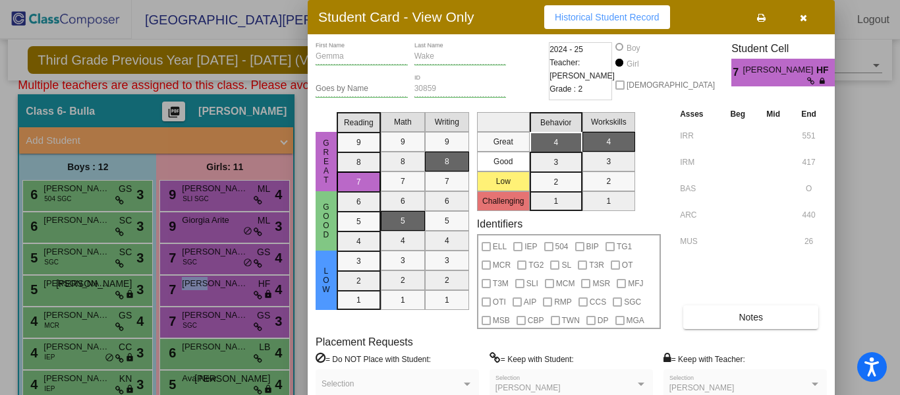
click at [245, 227] on div at bounding box center [450, 197] width 900 height 395
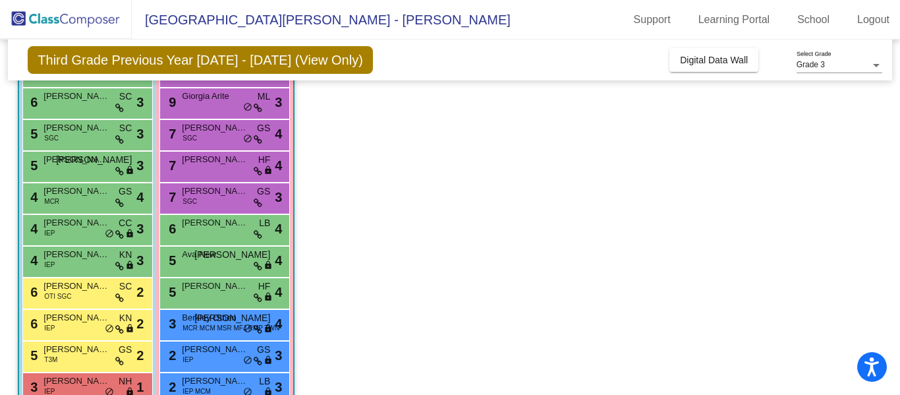
scroll to position [176, 0]
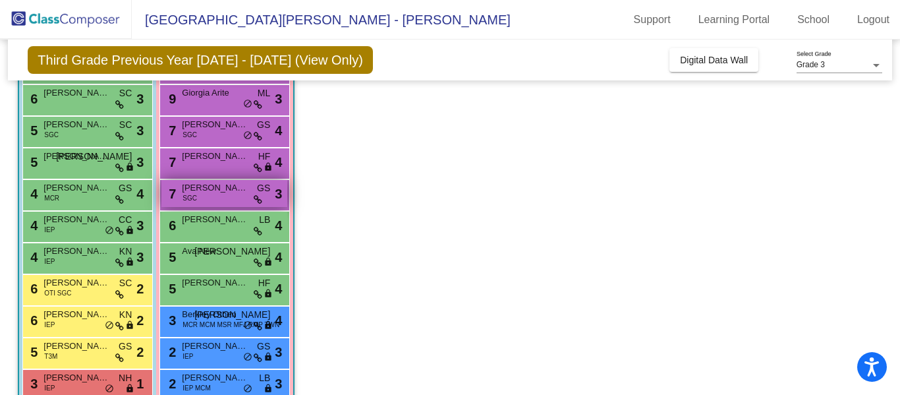
click at [227, 188] on span "[PERSON_NAME]" at bounding box center [215, 187] width 66 height 13
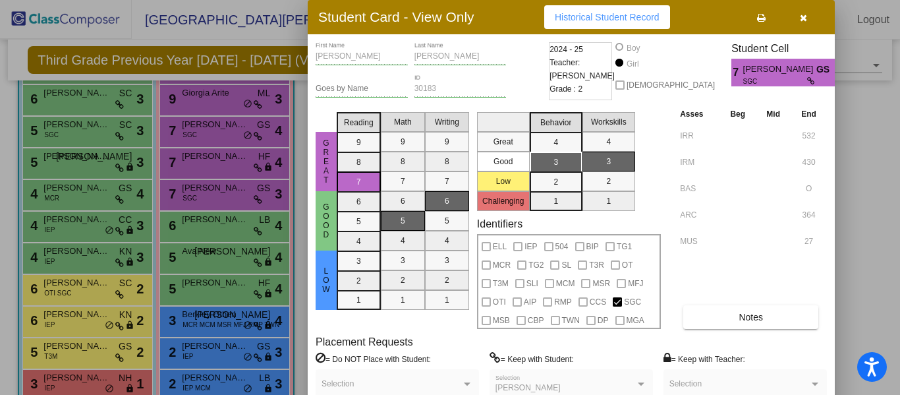
click at [219, 182] on div at bounding box center [450, 197] width 900 height 395
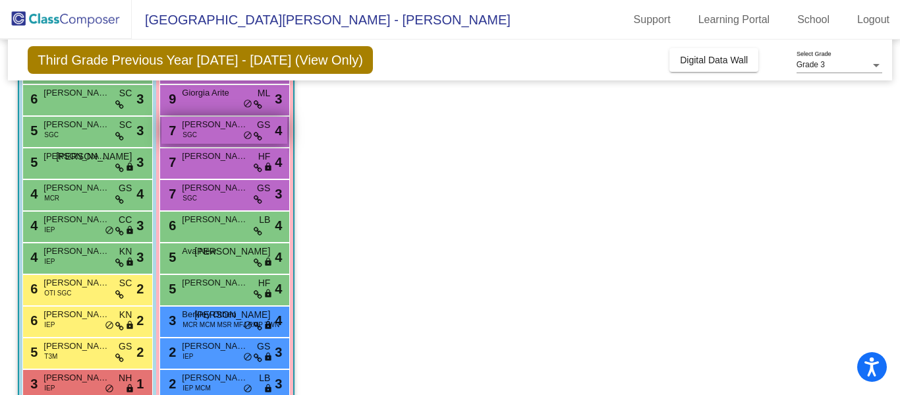
click at [210, 134] on div "7 [PERSON_NAME] SGC GS lock do_not_disturb_alt 4" at bounding box center [224, 130] width 126 height 27
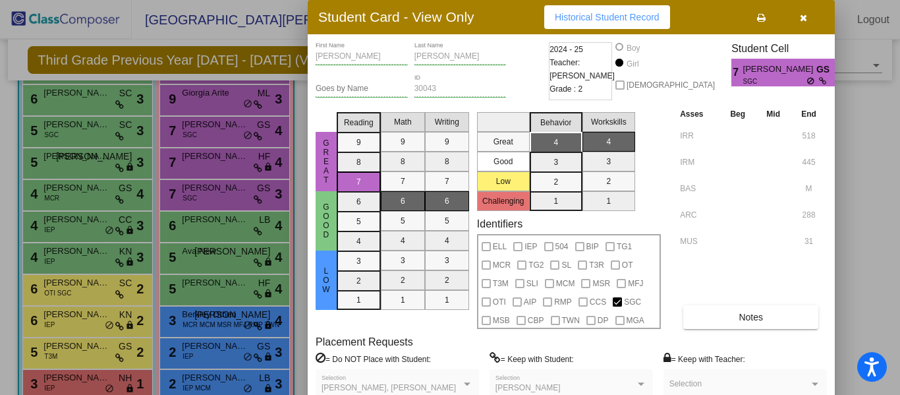
click at [210, 188] on div at bounding box center [450, 197] width 900 height 395
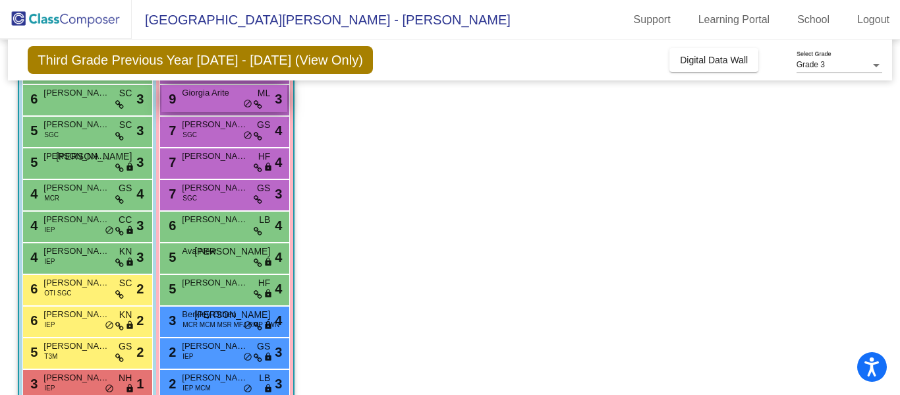
click at [206, 103] on div "9 Giorgia [PERSON_NAME] lock do_not_disturb_alt 3" at bounding box center [224, 98] width 126 height 27
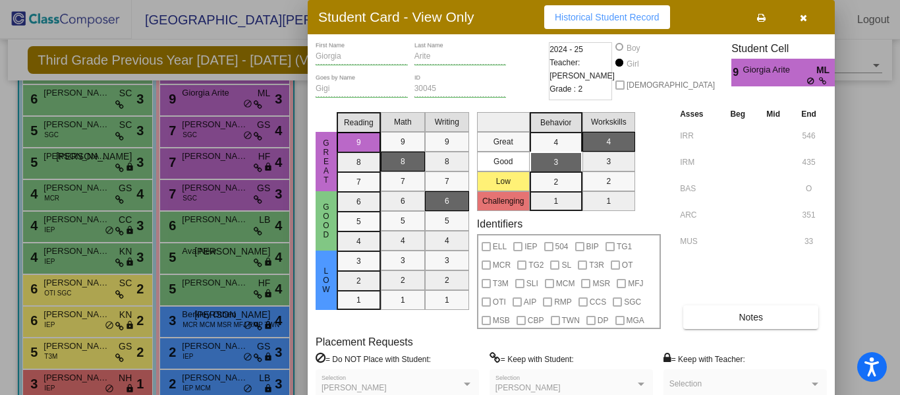
click at [408, 154] on mat-selection-list "Math 9 8 7 6 5 4 3 2 1" at bounding box center [403, 218] width 44 height 222
click at [801, 16] on icon "button" at bounding box center [803, 17] width 7 height 9
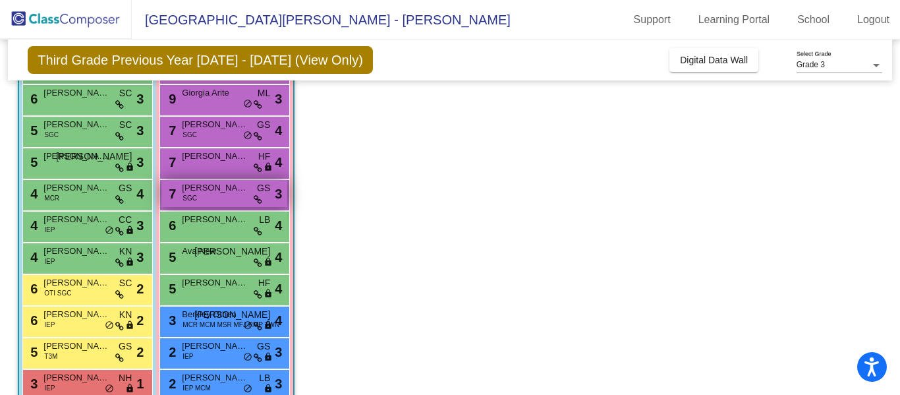
click at [222, 187] on span "[PERSON_NAME]" at bounding box center [215, 187] width 66 height 13
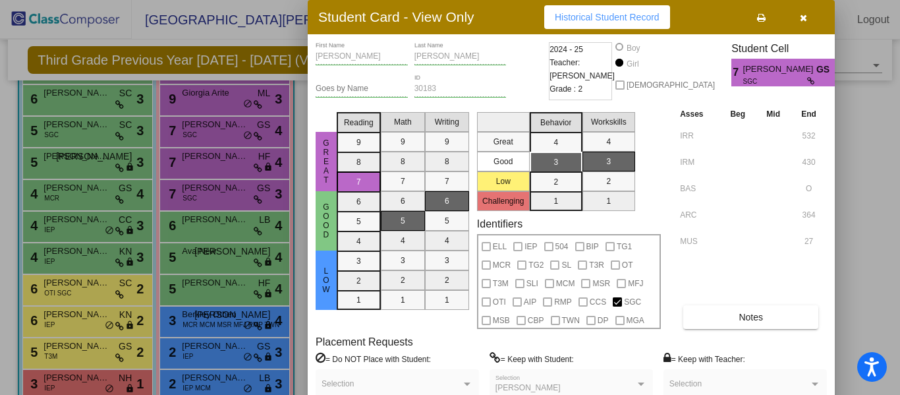
click at [808, 24] on button "button" at bounding box center [803, 17] width 42 height 24
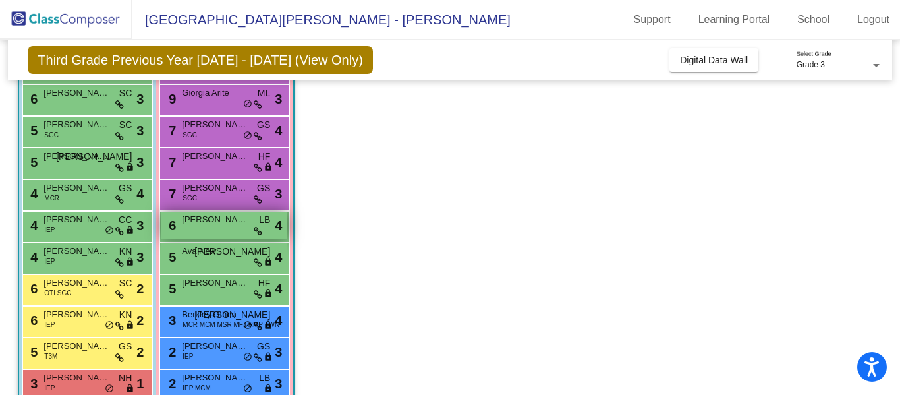
click at [223, 224] on span "[PERSON_NAME]" at bounding box center [215, 219] width 66 height 13
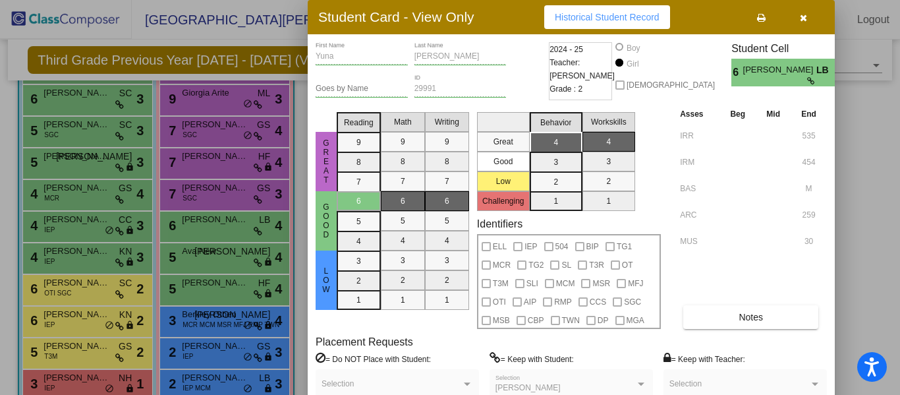
click at [241, 235] on div at bounding box center [450, 197] width 900 height 395
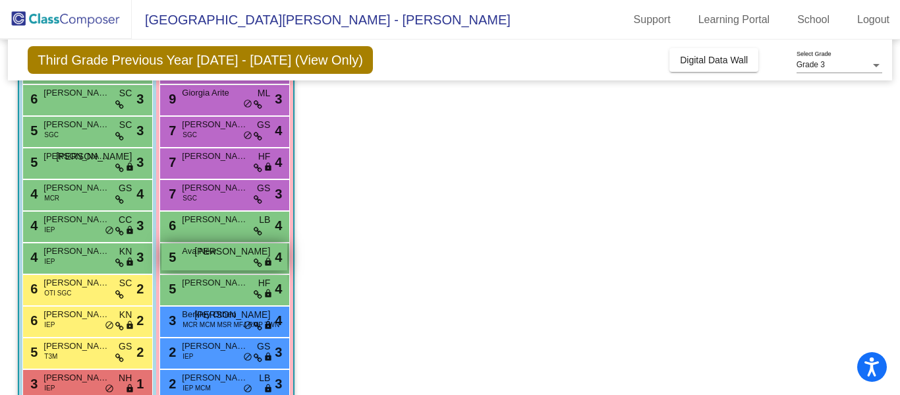
click at [225, 255] on span "Ava New" at bounding box center [215, 250] width 66 height 13
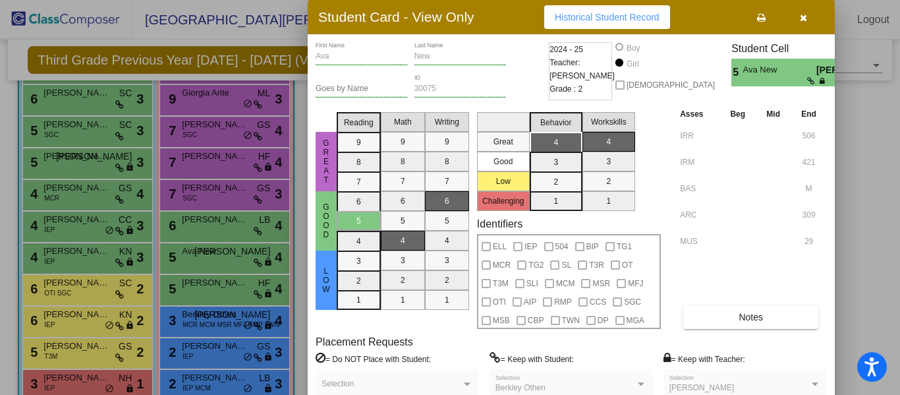
click at [224, 284] on div at bounding box center [450, 197] width 900 height 395
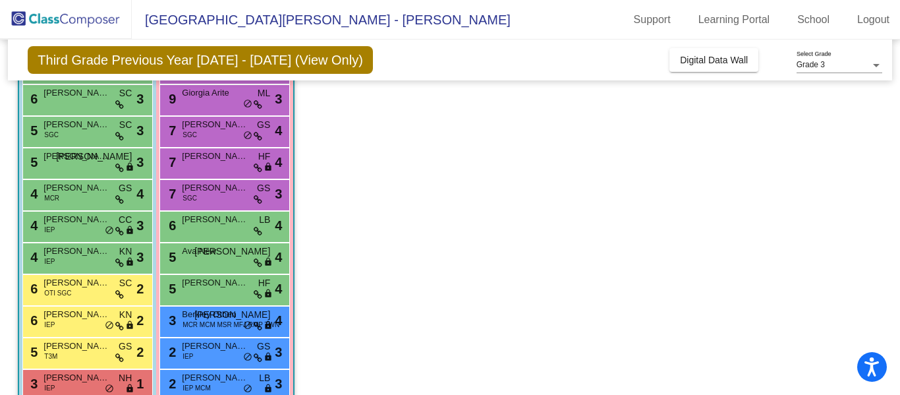
click at [224, 284] on span "[PERSON_NAME]" at bounding box center [215, 282] width 66 height 13
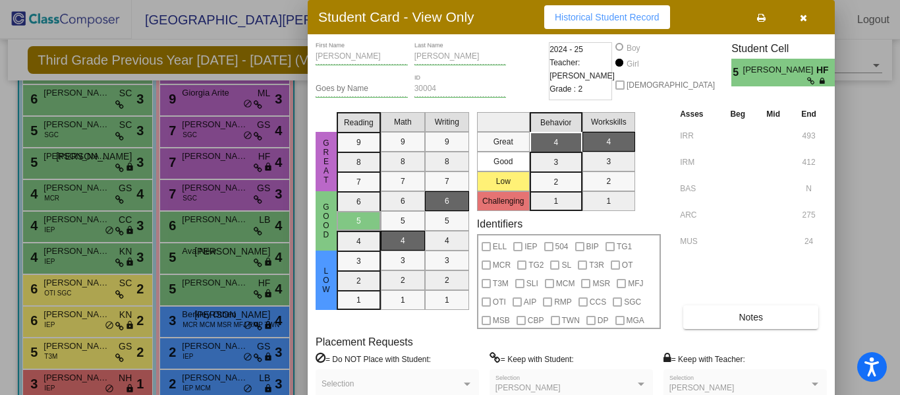
click at [224, 255] on div at bounding box center [450, 197] width 900 height 395
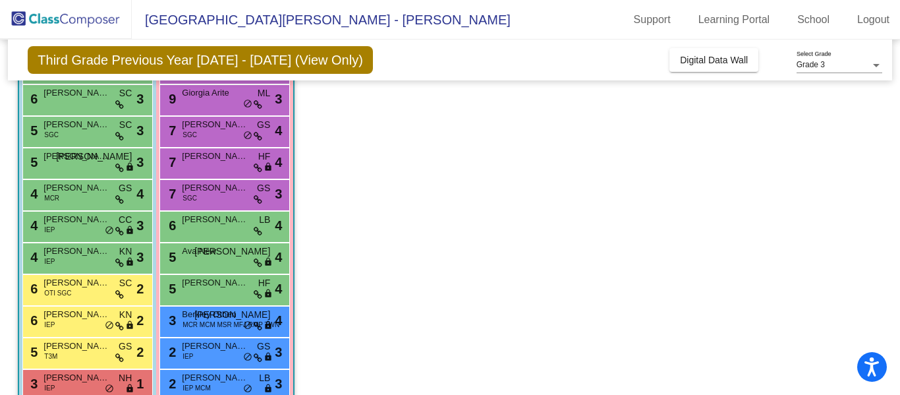
click at [224, 255] on span "Ava New" at bounding box center [215, 250] width 66 height 13
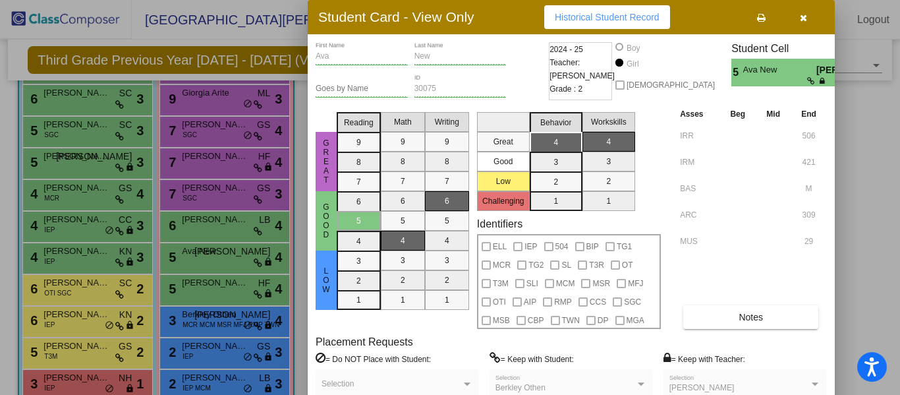
click at [227, 317] on div at bounding box center [450, 197] width 900 height 395
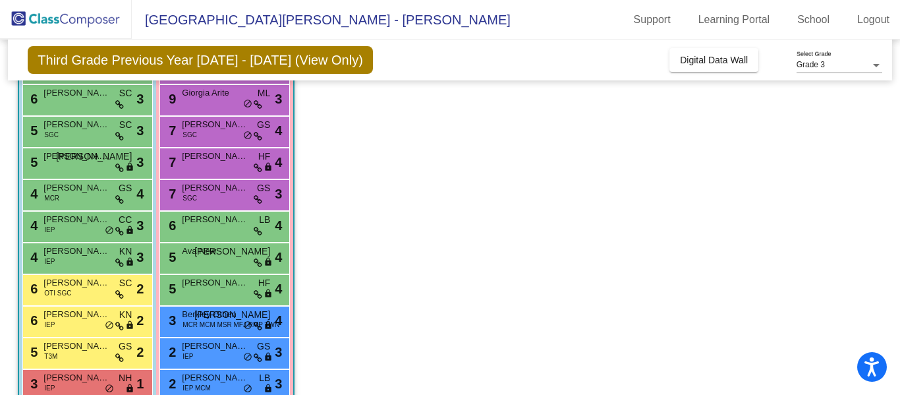
click at [227, 317] on span "Berkley Othen" at bounding box center [215, 314] width 66 height 13
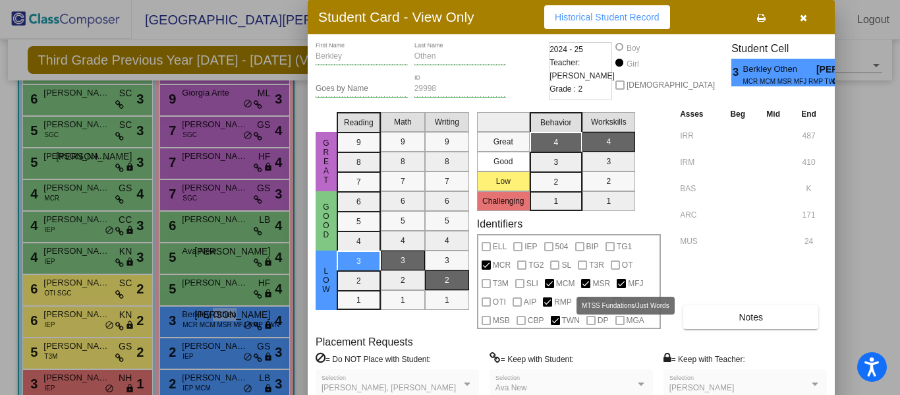
click at [628, 282] on span "MFJ" at bounding box center [635, 283] width 15 height 16
click at [224, 347] on div at bounding box center [450, 197] width 900 height 395
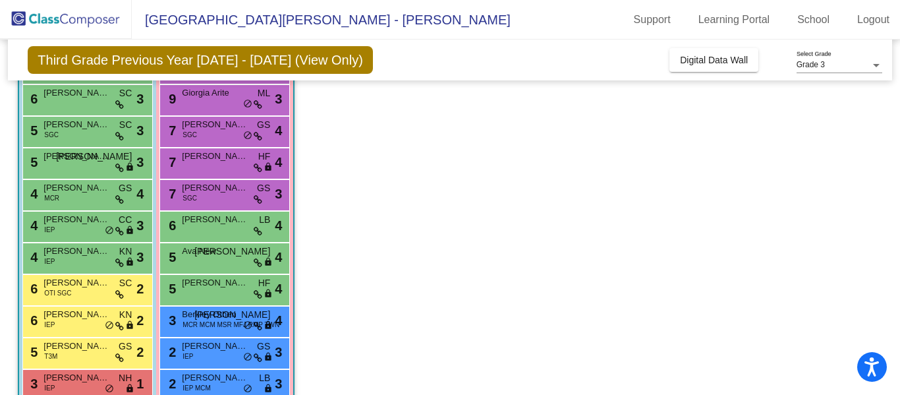
click at [224, 347] on span "[PERSON_NAME]" at bounding box center [215, 345] width 66 height 13
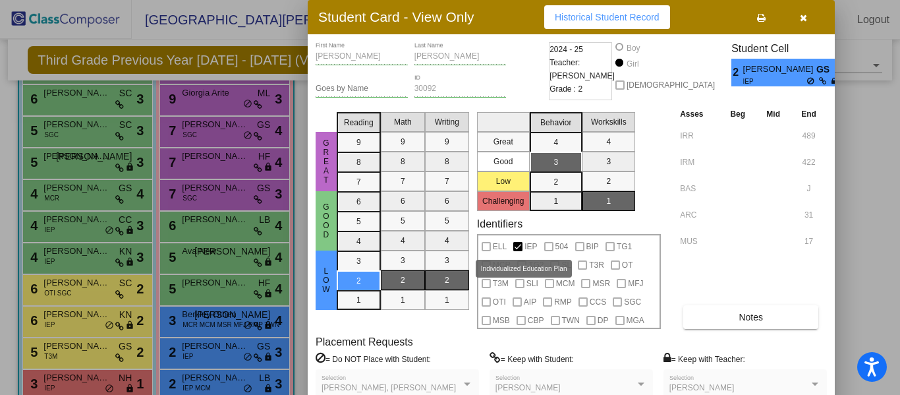
click at [528, 244] on span "IEP" at bounding box center [530, 247] width 13 height 16
click at [251, 188] on div at bounding box center [450, 197] width 900 height 395
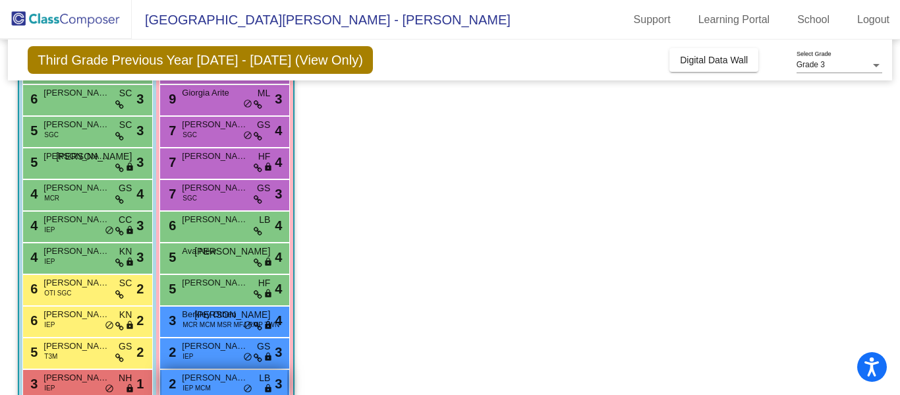
click at [215, 383] on span "[PERSON_NAME]" at bounding box center [215, 377] width 66 height 13
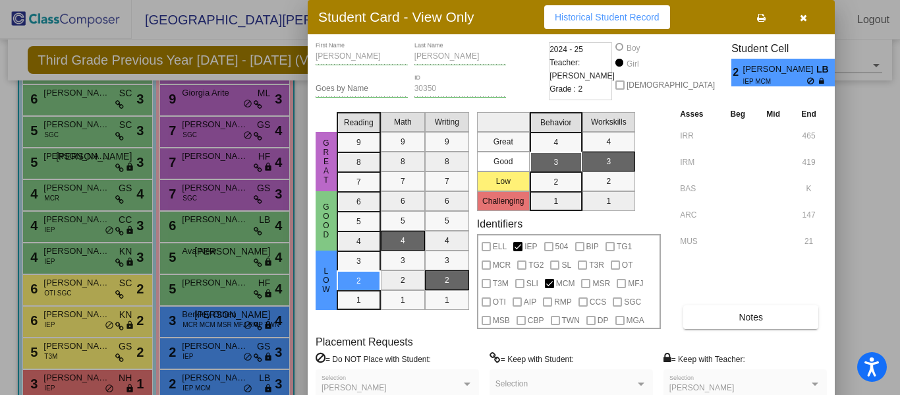
click at [263, 326] on div at bounding box center [450, 197] width 900 height 395
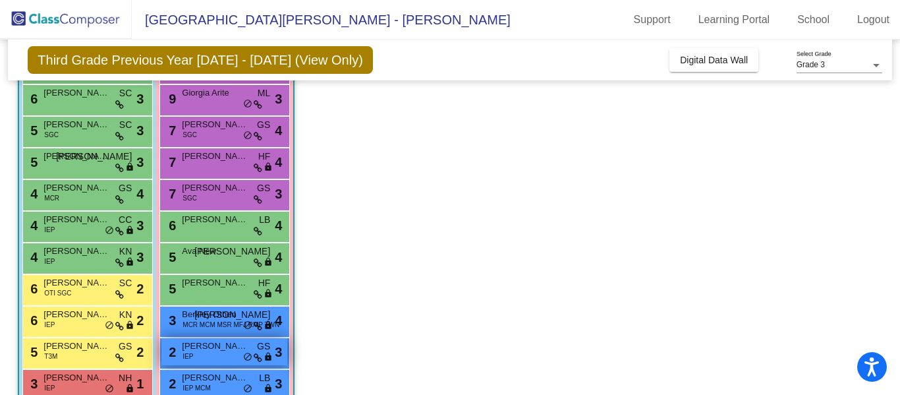
click at [235, 353] on div "2 [PERSON_NAME] IEP GS lock do_not_disturb_alt 3" at bounding box center [224, 351] width 126 height 27
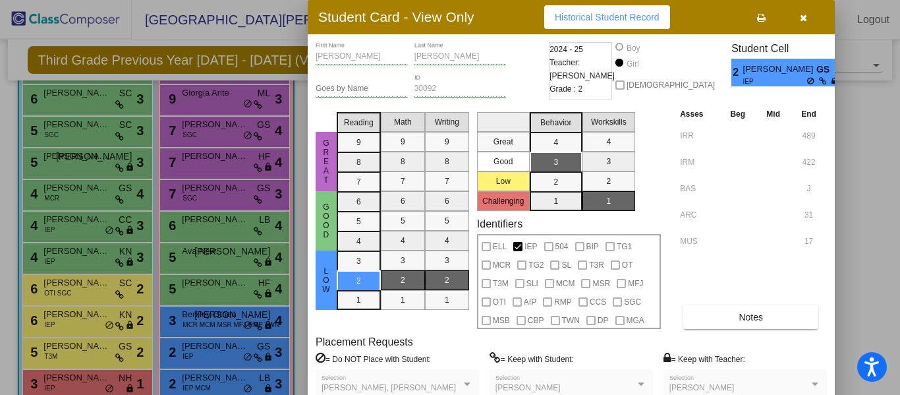
click at [219, 381] on div at bounding box center [450, 197] width 900 height 395
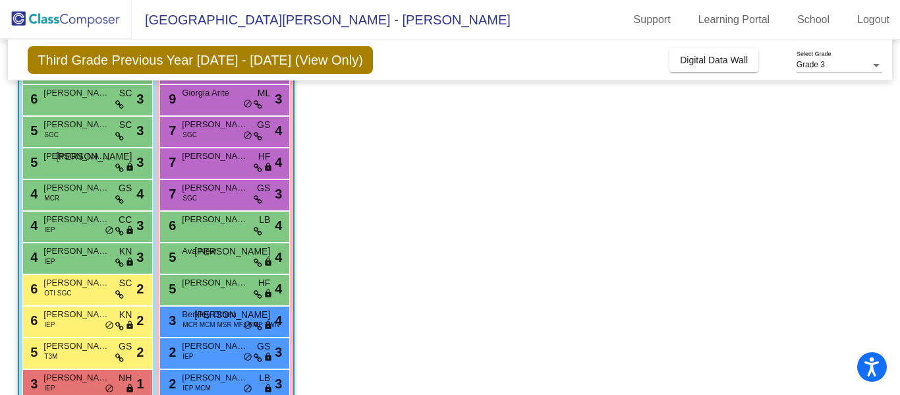
click at [219, 381] on span "[PERSON_NAME]" at bounding box center [215, 377] width 66 height 13
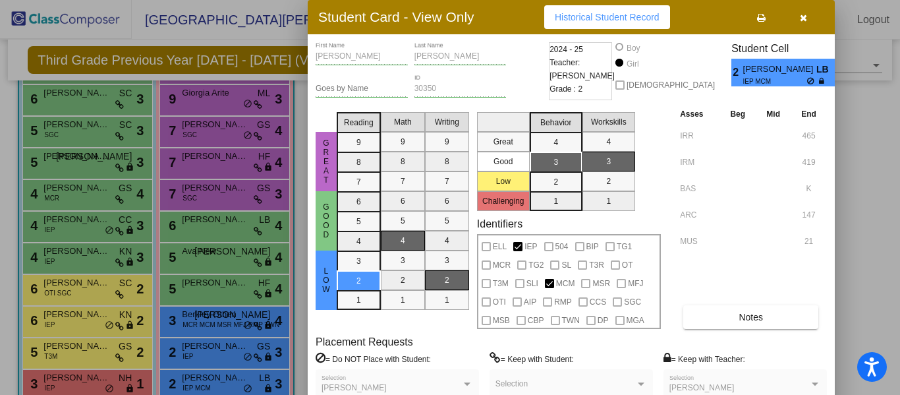
click at [20, 56] on div at bounding box center [450, 197] width 900 height 395
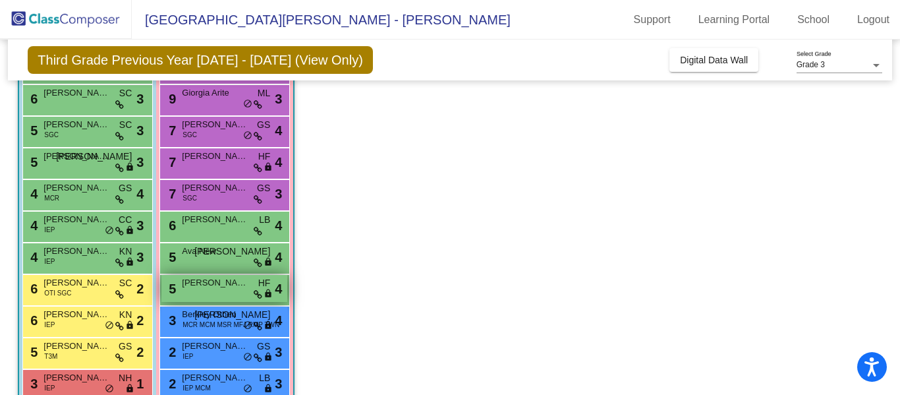
scroll to position [235, 0]
